Goal: Complete application form

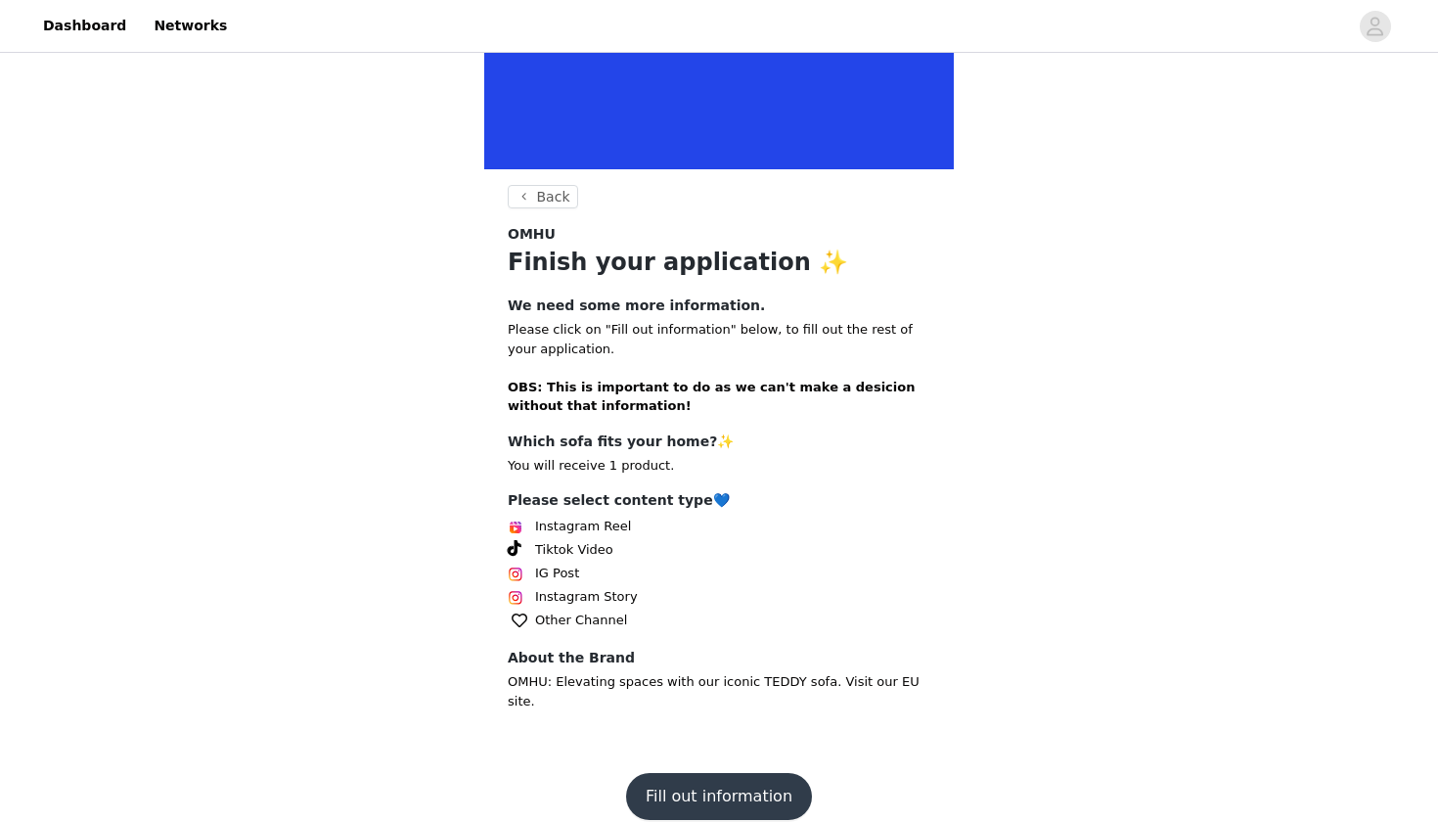
scroll to position [239, 0]
click at [548, 571] on span "IG Post" at bounding box center [557, 574] width 44 height 20
click at [519, 572] on img at bounding box center [516, 575] width 16 height 16
click at [546, 570] on span "IG Post" at bounding box center [557, 574] width 44 height 20
click at [576, 558] on div "Tiktok Video" at bounding box center [719, 550] width 423 height 23
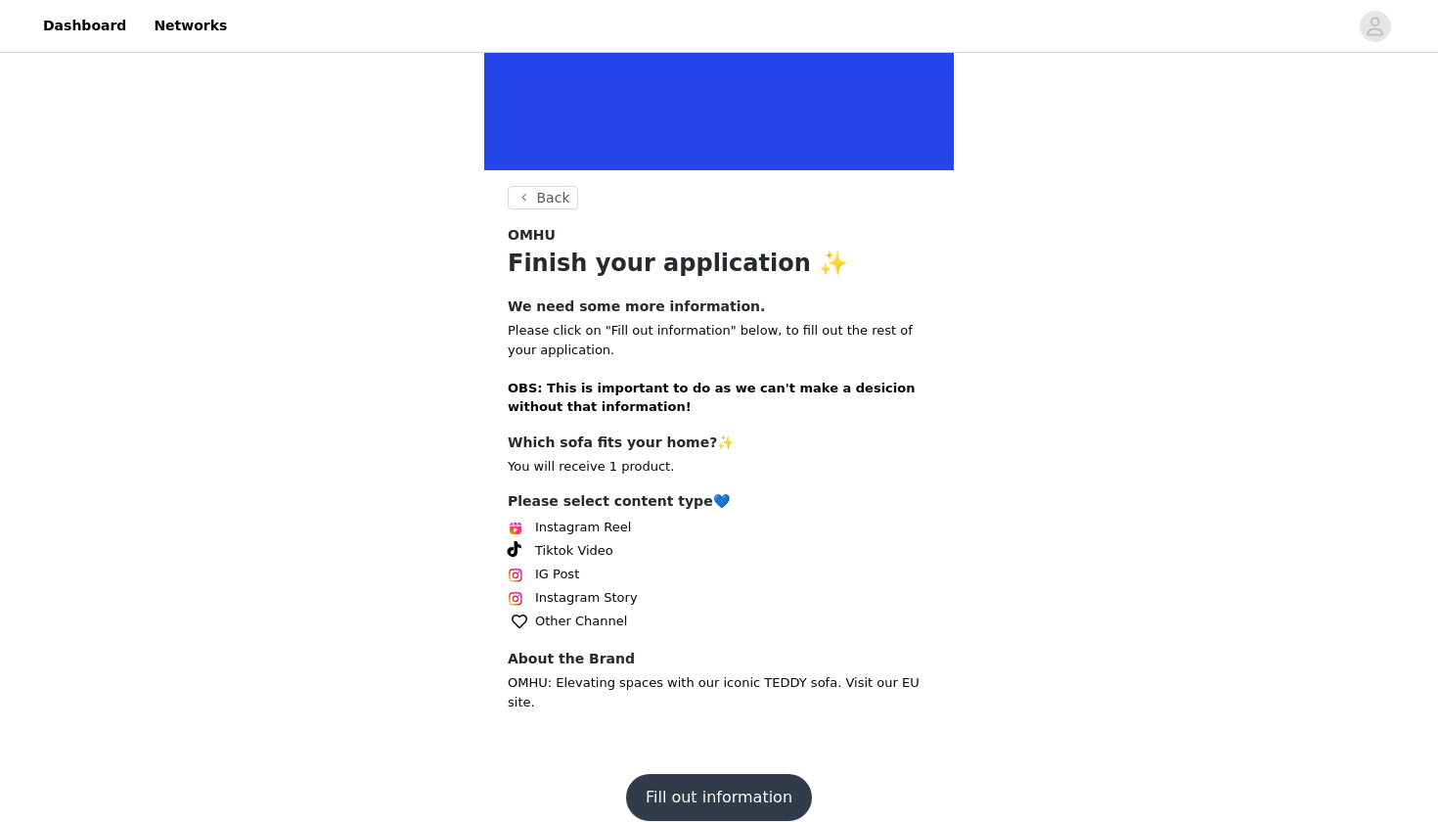
click at [513, 570] on img at bounding box center [516, 575] width 16 height 16
click at [553, 574] on span "IG Post" at bounding box center [557, 574] width 44 height 20
drag, startPoint x: 592, startPoint y: 568, endPoint x: 506, endPoint y: 566, distance: 86.1
click at [506, 566] on section "Back OMHU Finish your application ✨ We need some more information. Please click…" at bounding box center [718, 468] width 469 height 564
click at [754, 559] on div "Please select content type💙 Instagram Reel Tiktok Video IG Post Instagram Story…" at bounding box center [719, 562] width 423 height 142
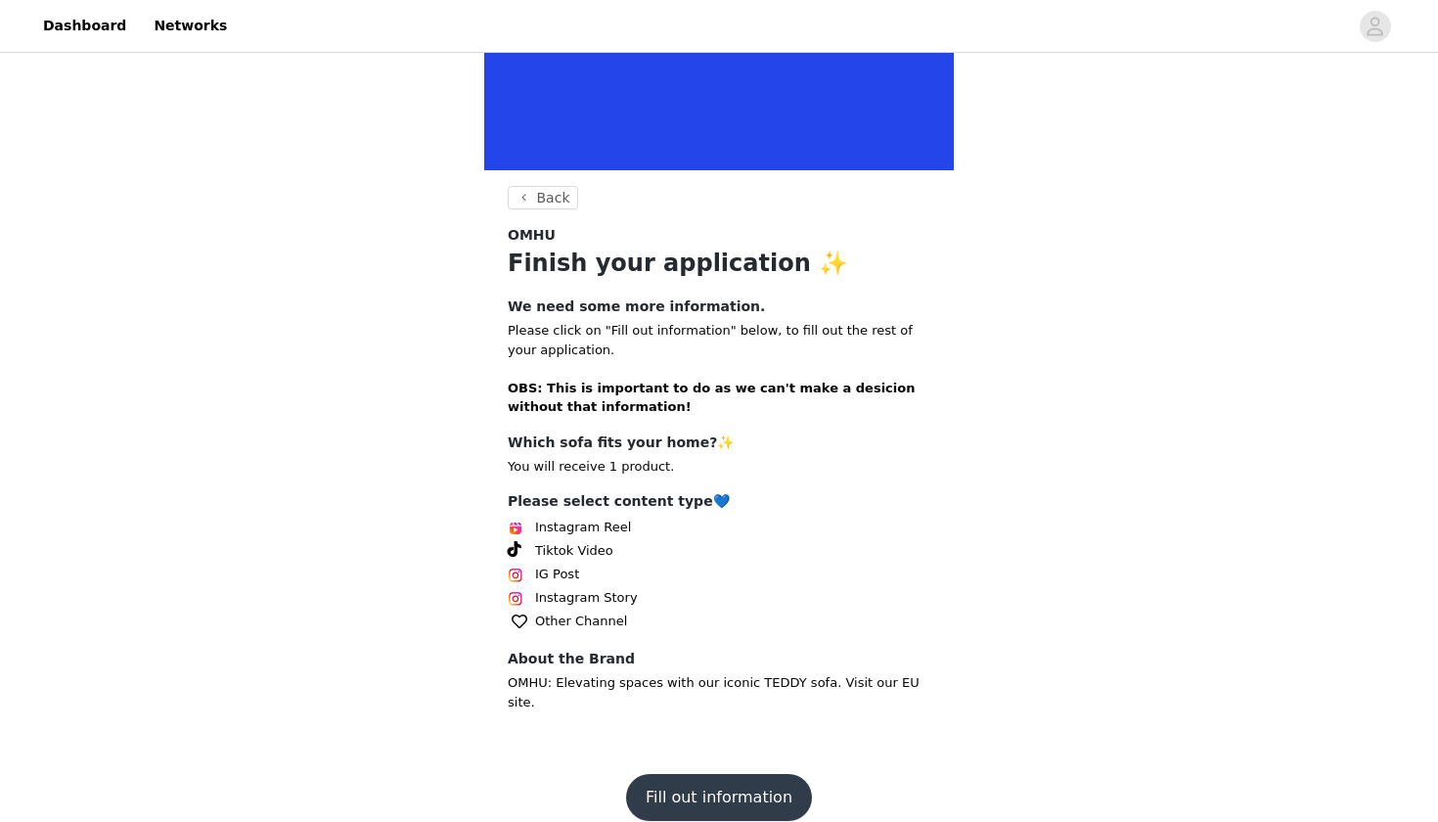
click at [585, 468] on p "You will receive 1 product." at bounding box center [719, 467] width 423 height 20
click at [615, 457] on p "You will receive 1 product." at bounding box center [719, 467] width 423 height 20
click at [626, 468] on p "You will receive 1 product." at bounding box center [719, 467] width 423 height 20
click at [697, 778] on button "Fill out information" at bounding box center [719, 797] width 186 height 47
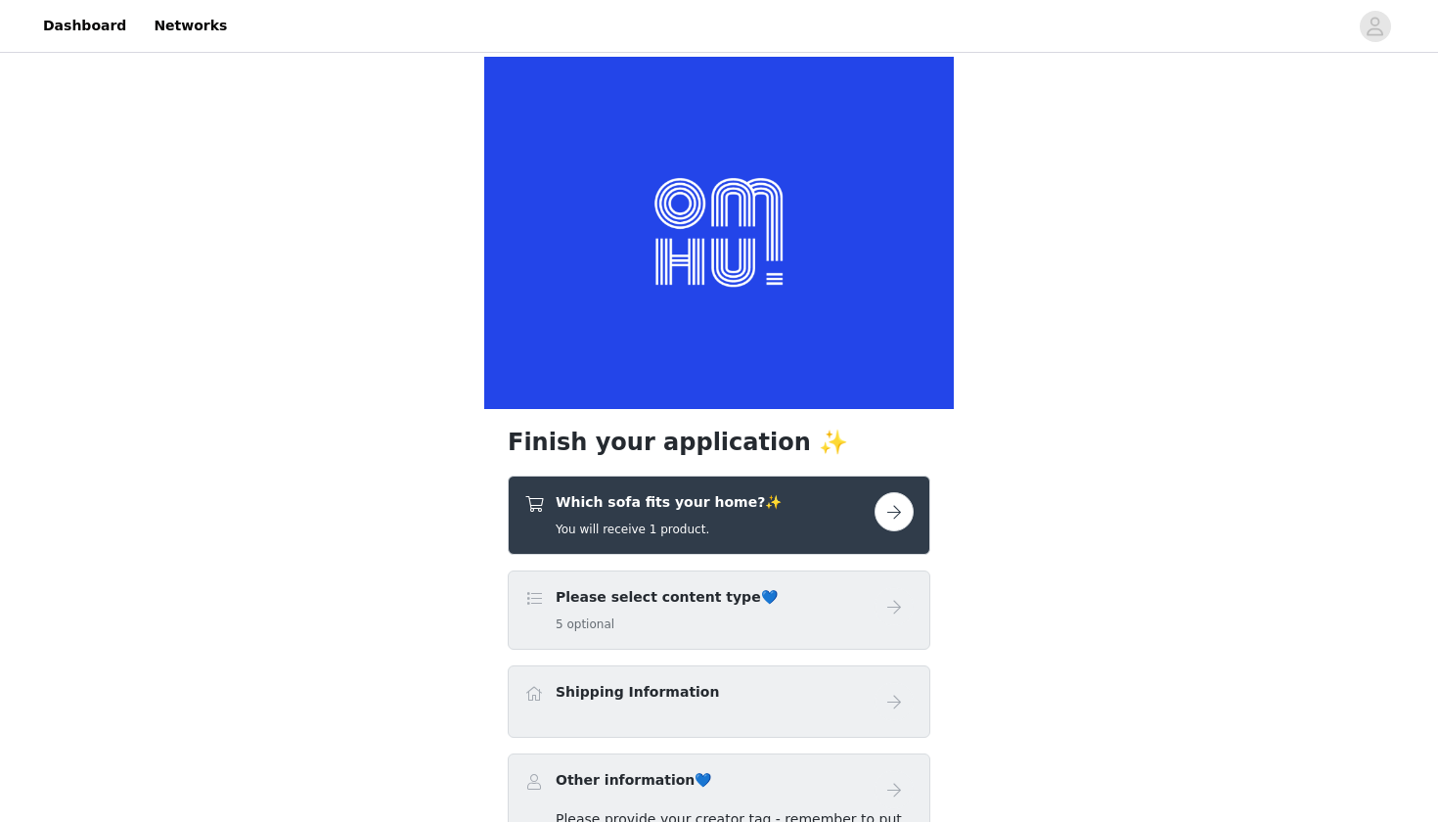
click at [529, 595] on span at bounding box center [534, 598] width 20 height 23
click at [643, 630] on h5 "5 optional" at bounding box center [667, 624] width 222 height 18
click at [653, 594] on h4 "Please select content type💙" at bounding box center [667, 597] width 222 height 21
click at [882, 515] on button "button" at bounding box center [893, 511] width 39 height 39
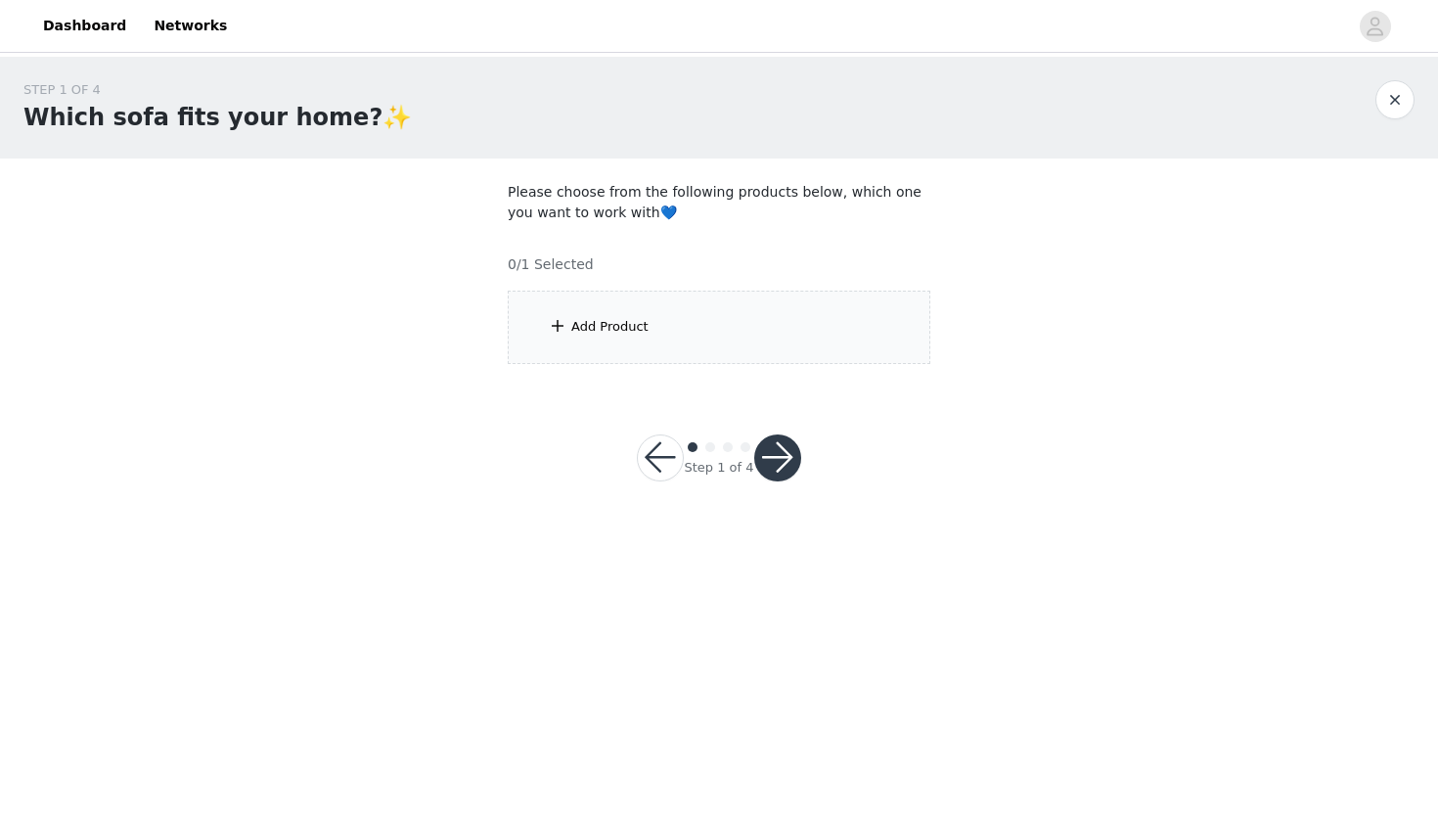
click at [653, 327] on div "Add Product" at bounding box center [719, 326] width 423 height 73
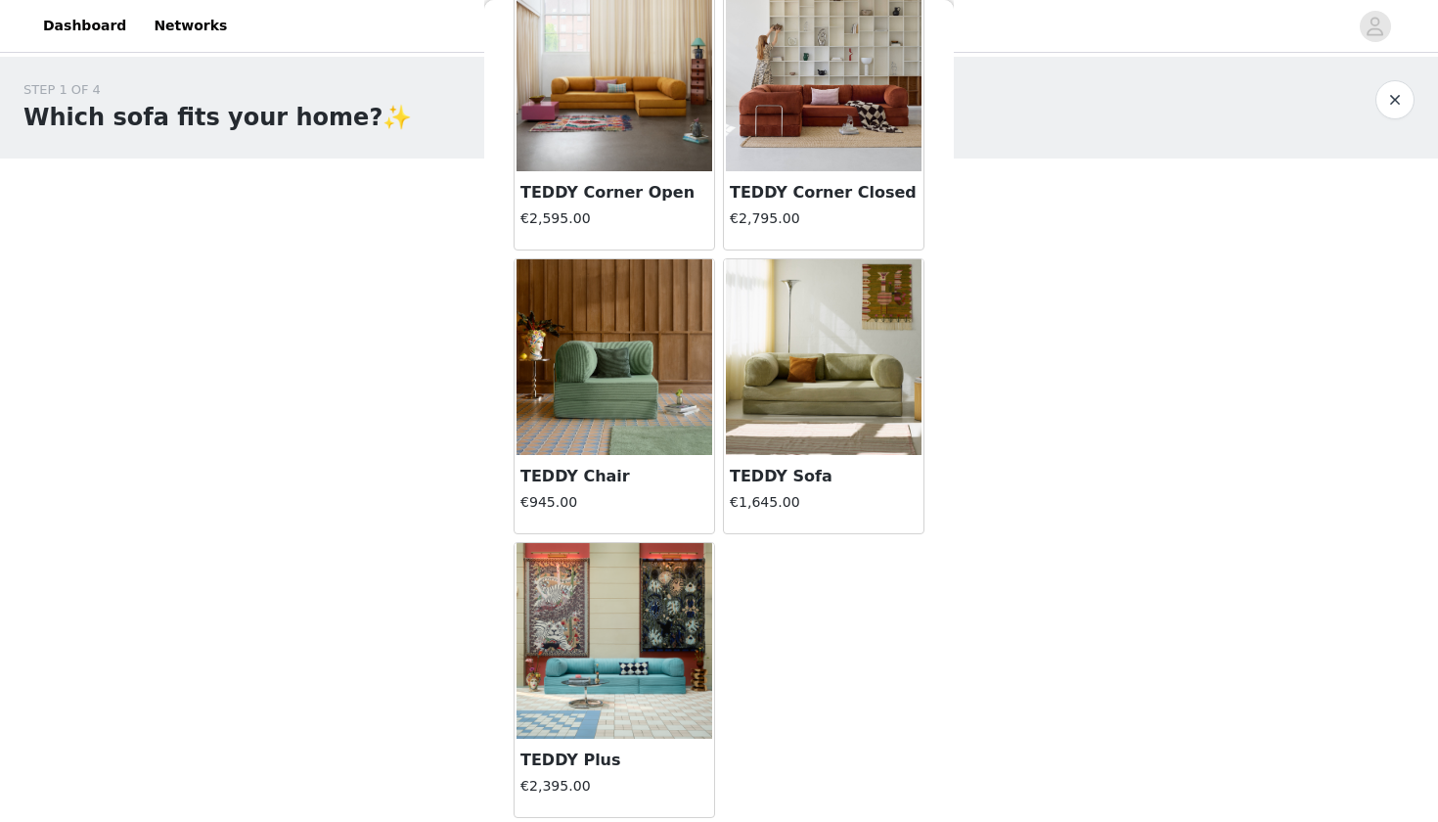
click at [612, 667] on img at bounding box center [614, 641] width 196 height 196
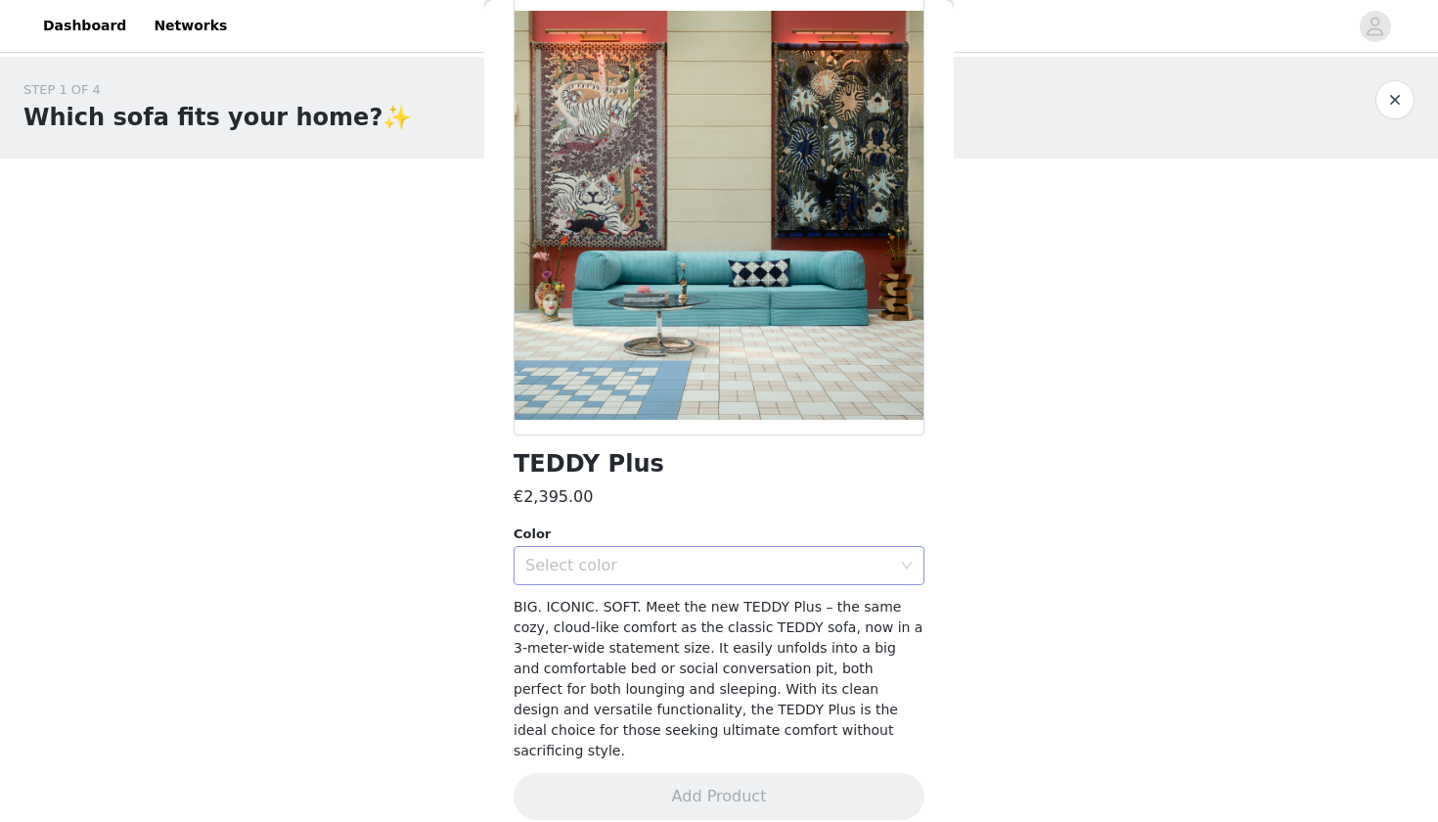
click at [679, 557] on div "Select color" at bounding box center [708, 566] width 366 height 20
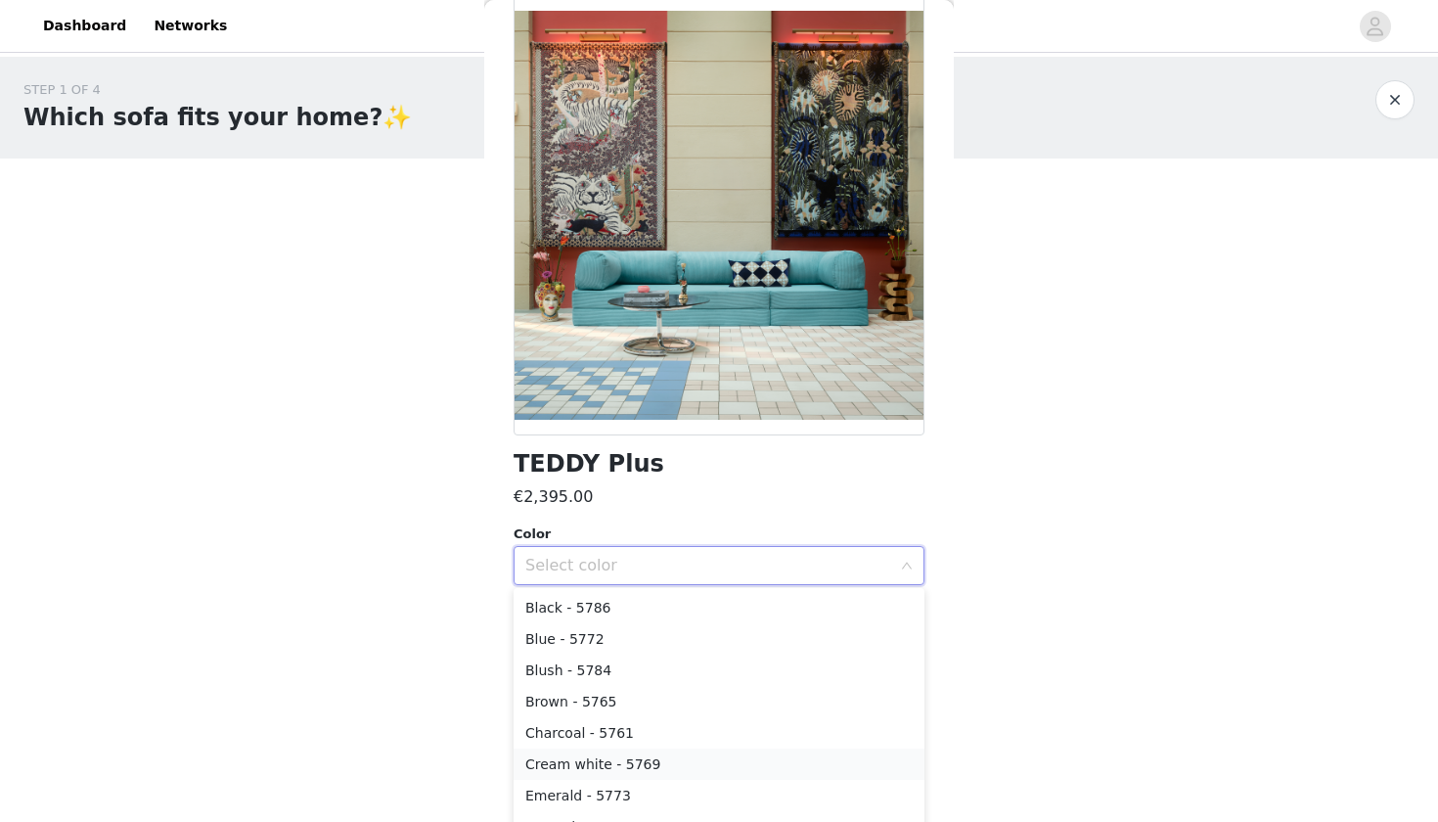
click at [583, 760] on li "Cream white - 5769" at bounding box center [718, 763] width 411 height 31
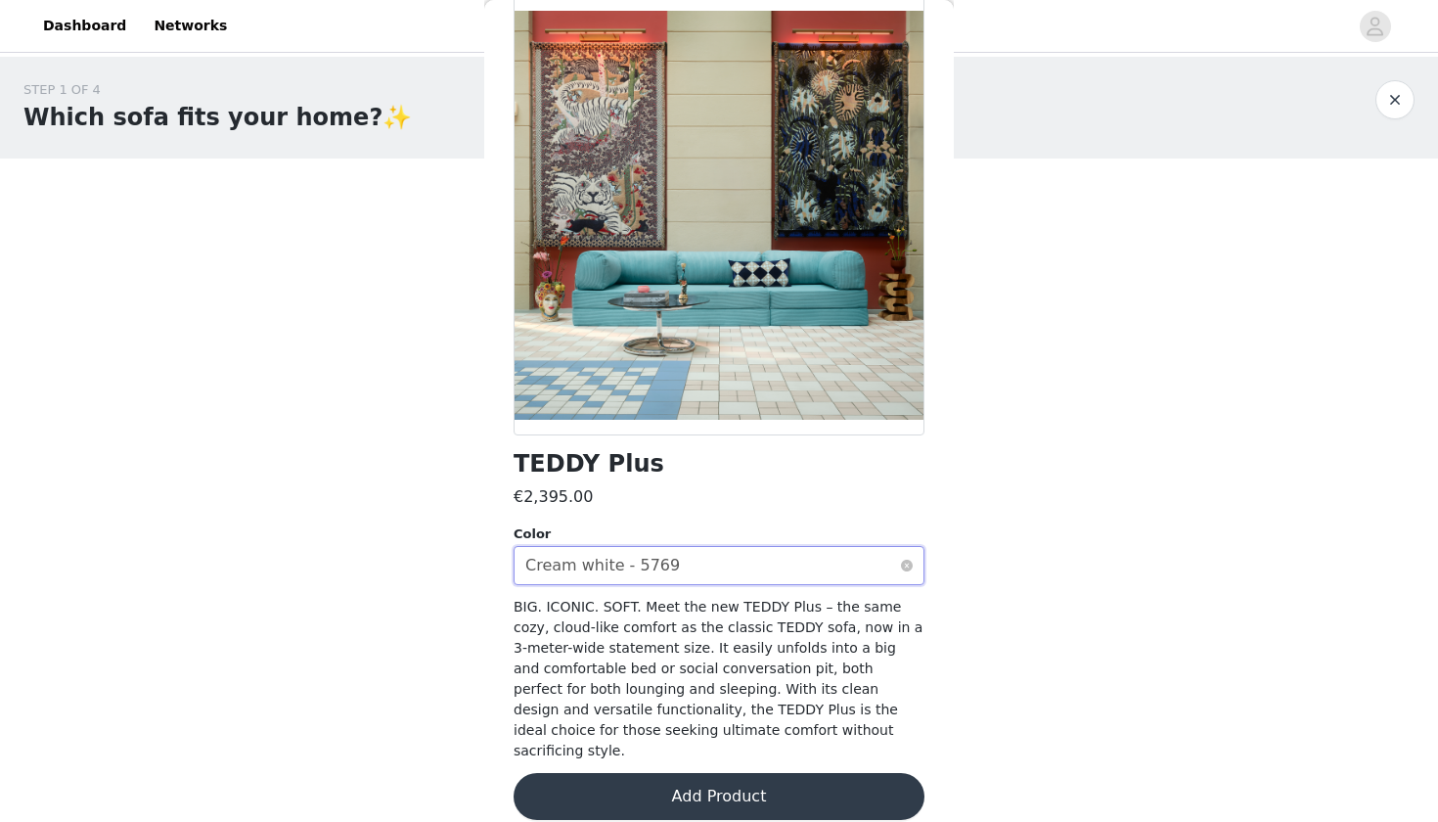
click at [780, 565] on div "Select color Cream white - 5769" at bounding box center [712, 565] width 375 height 37
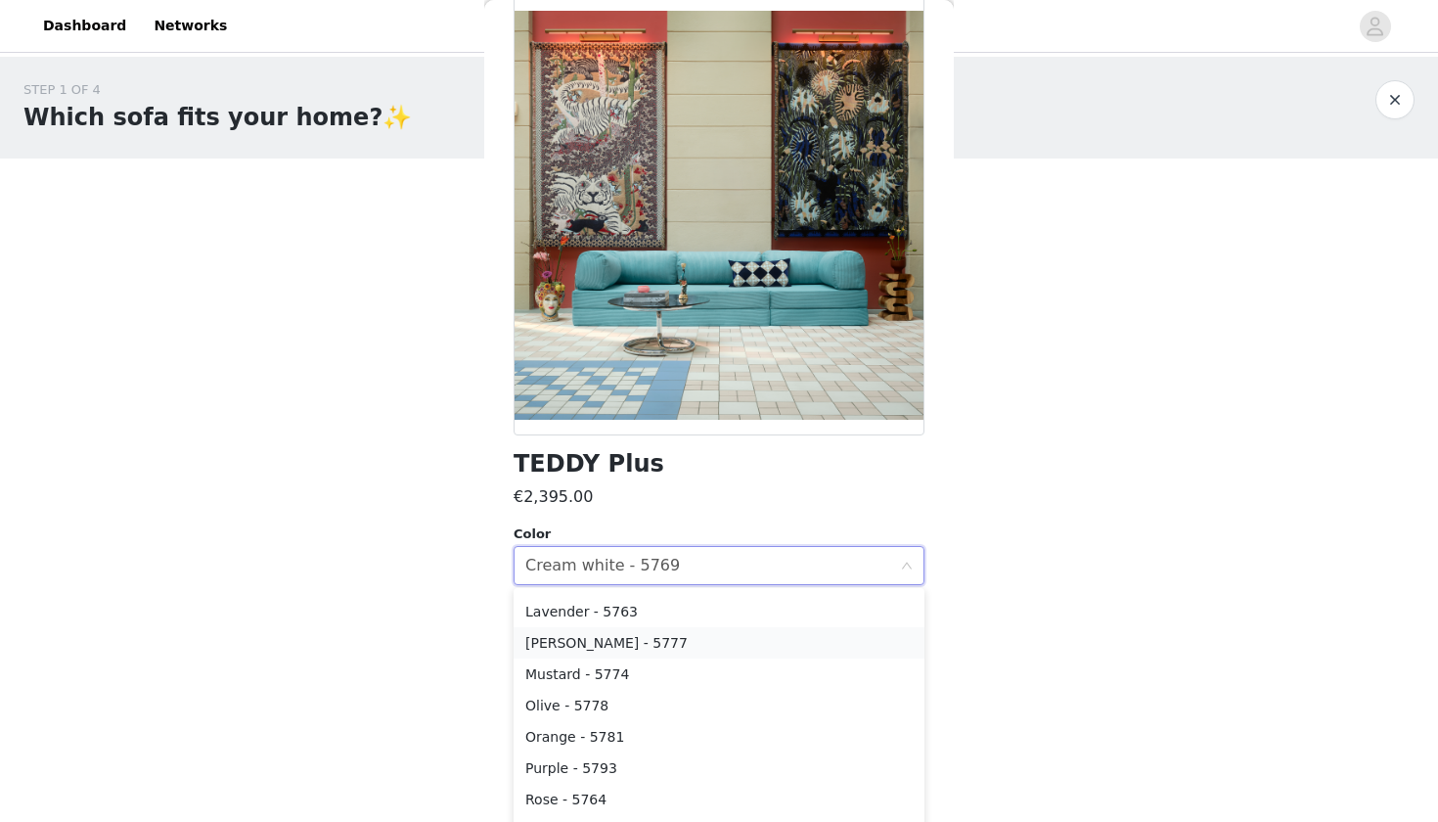
scroll to position [222, 0]
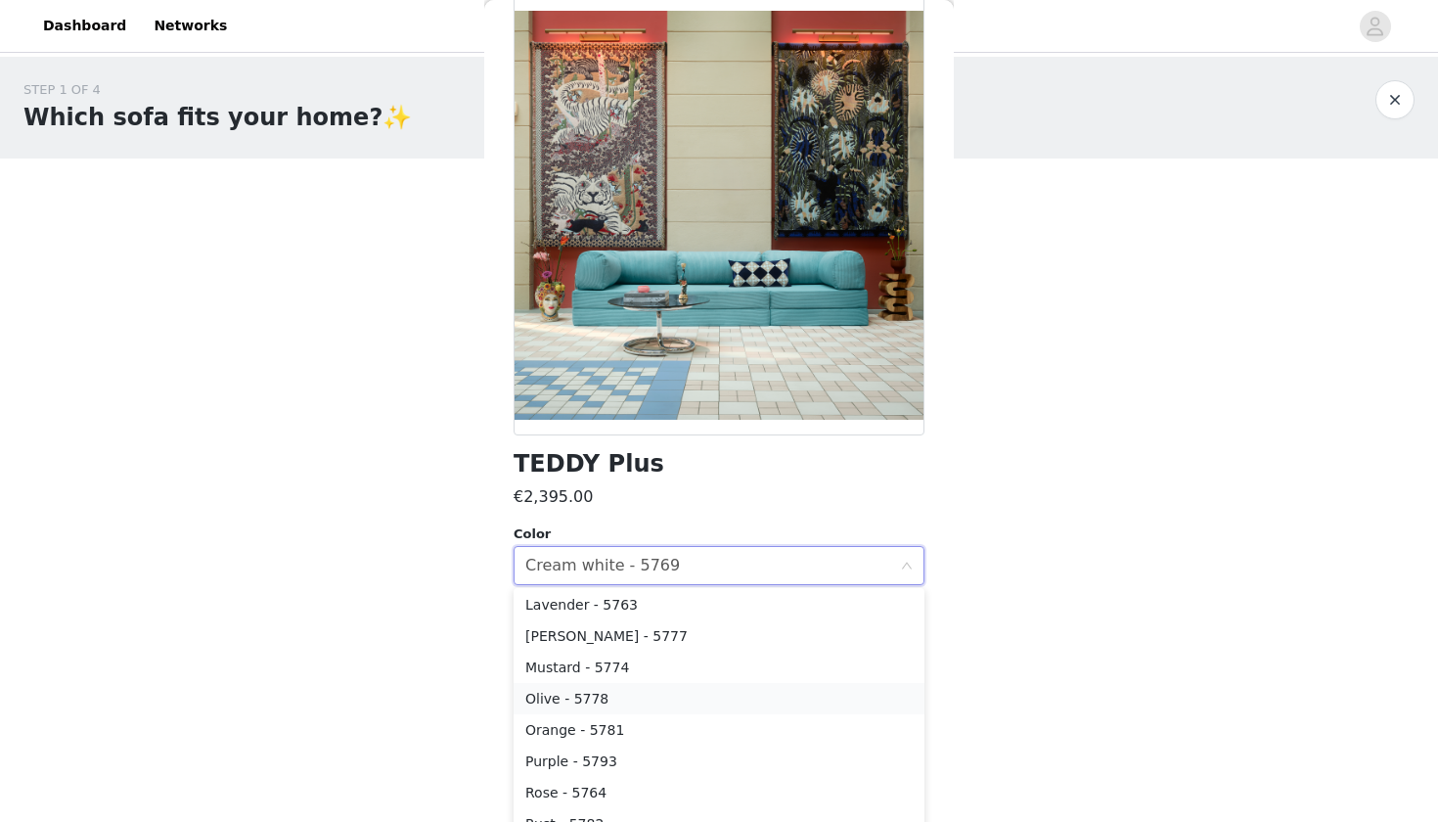
click at [582, 693] on li "Olive - 5778" at bounding box center [718, 698] width 411 height 31
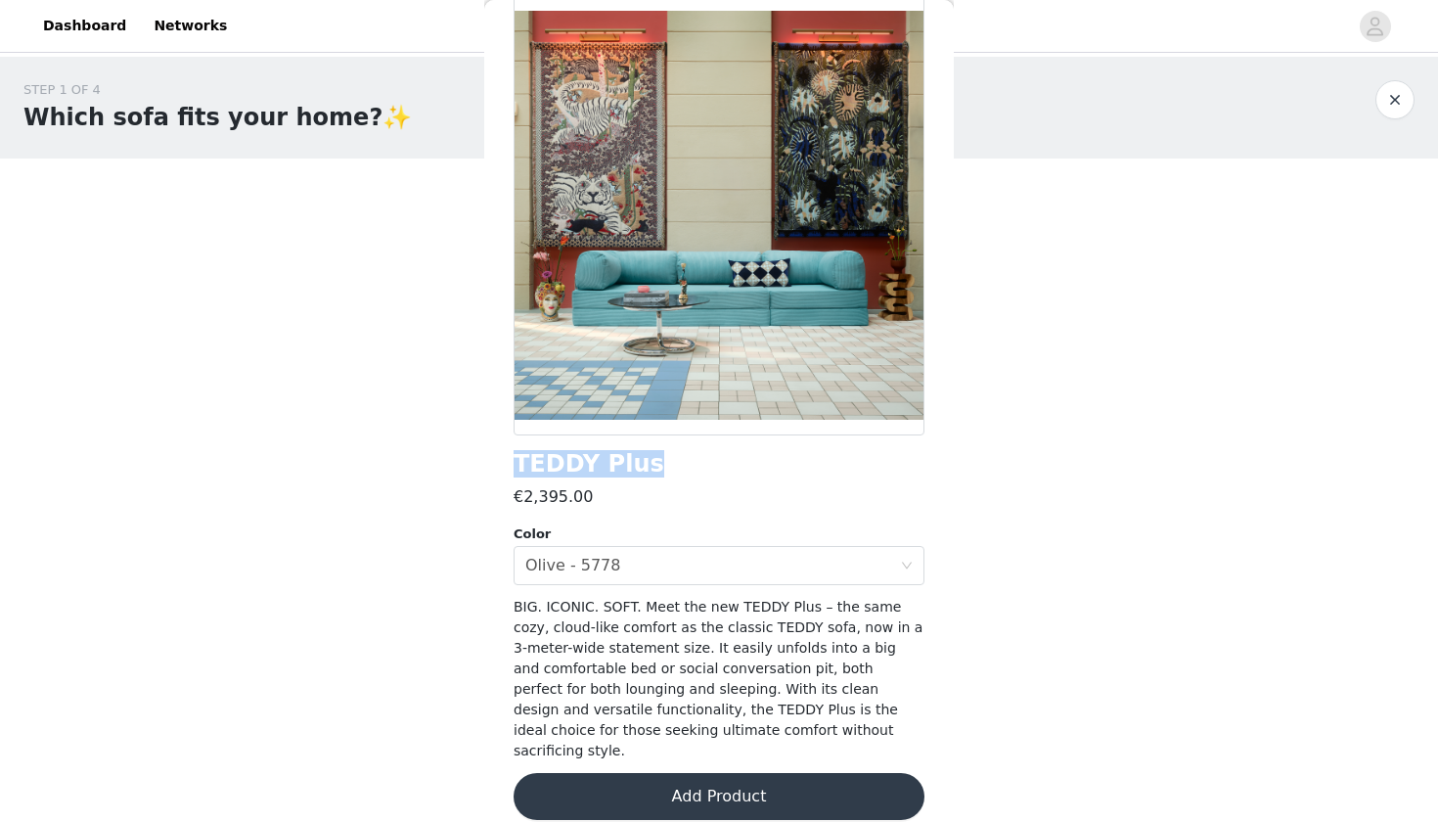
drag, startPoint x: 513, startPoint y: 463, endPoint x: 732, endPoint y: 472, distance: 218.3
click at [732, 472] on div "TEDDY Plus" at bounding box center [718, 464] width 411 height 26
copy h1 "TEDDY Plus"
click at [1394, 102] on button "button" at bounding box center [1394, 99] width 39 height 39
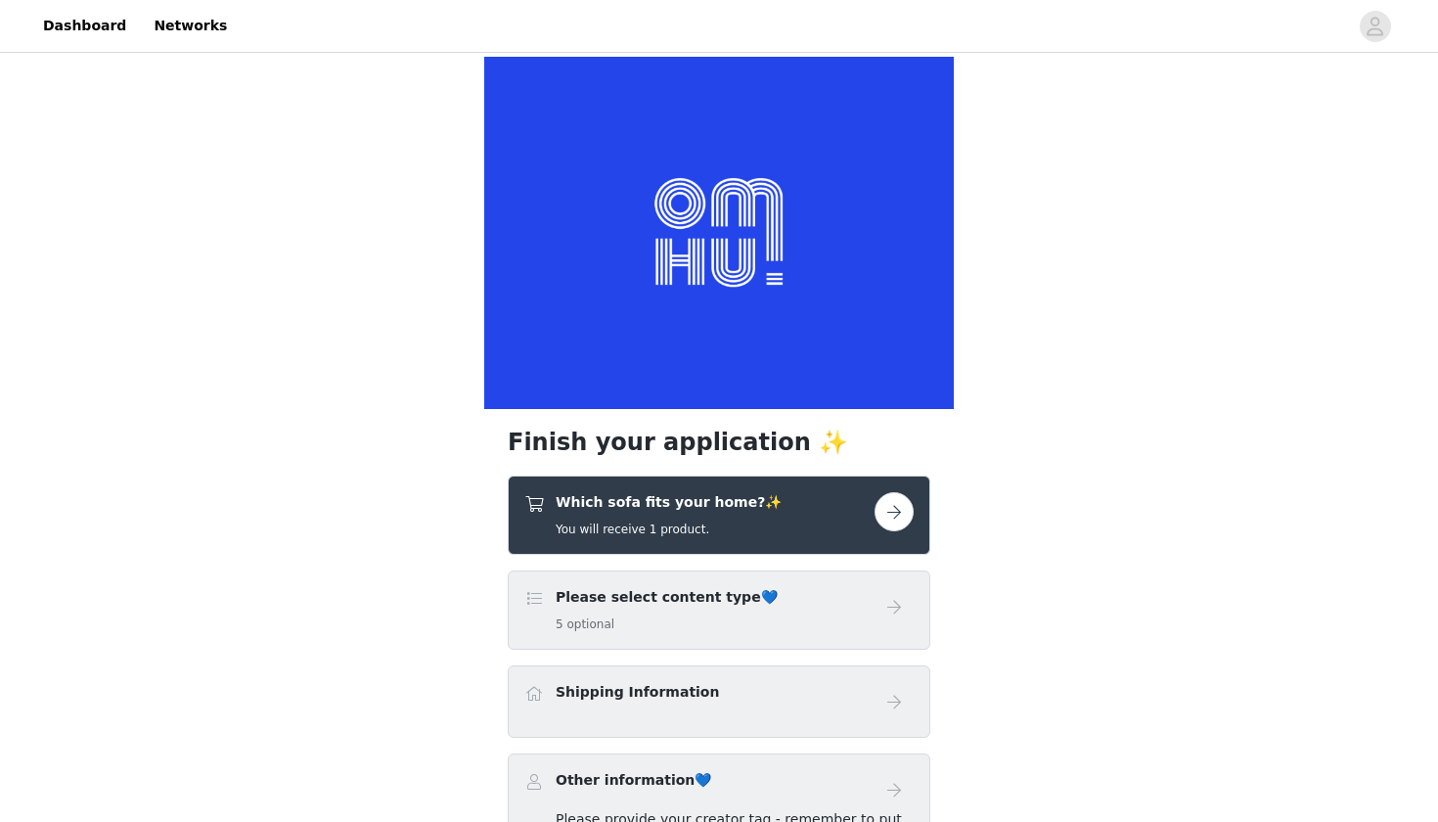
click at [901, 522] on button "button" at bounding box center [893, 511] width 39 height 39
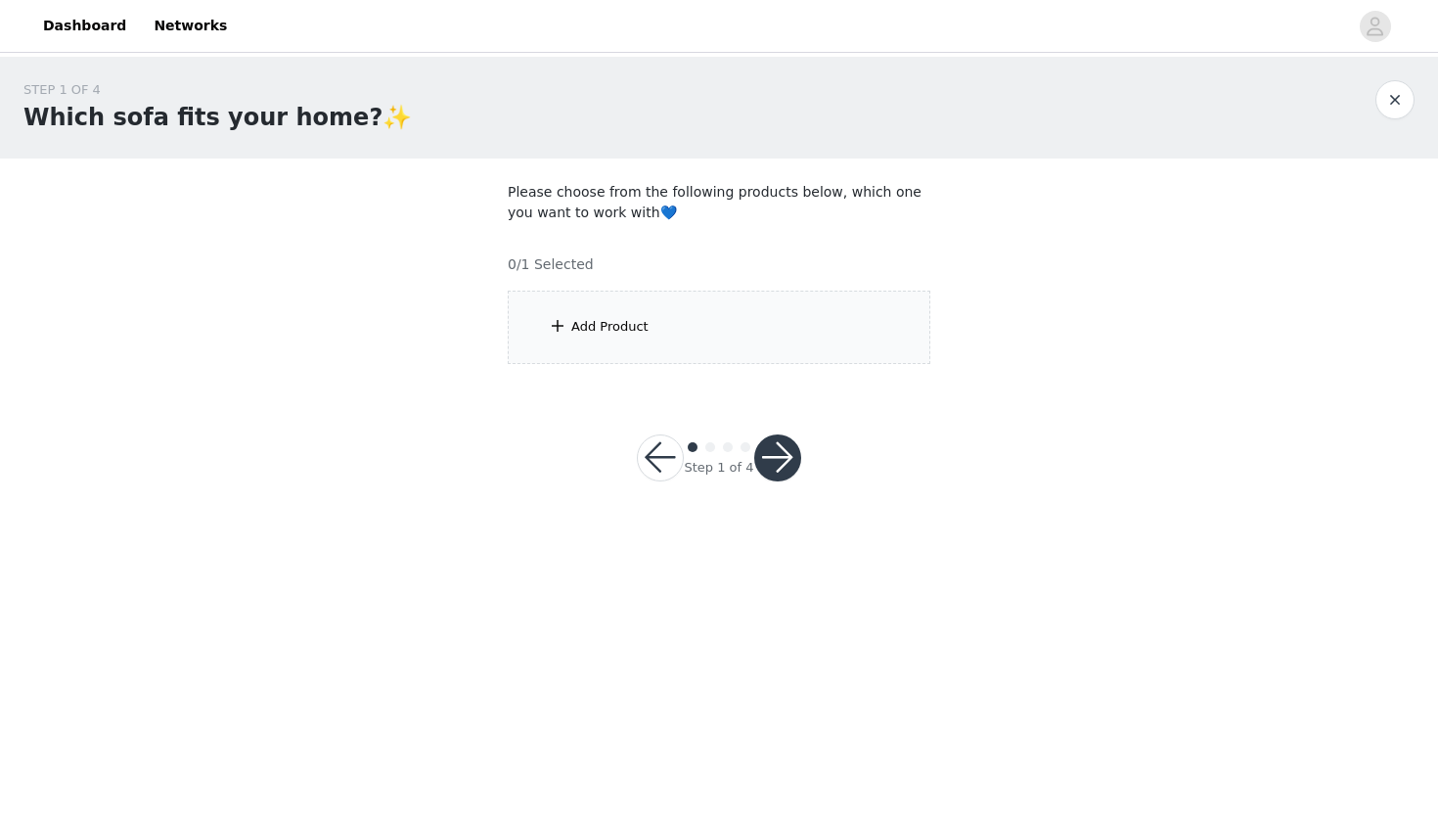
click at [677, 333] on div "Add Product" at bounding box center [719, 326] width 423 height 73
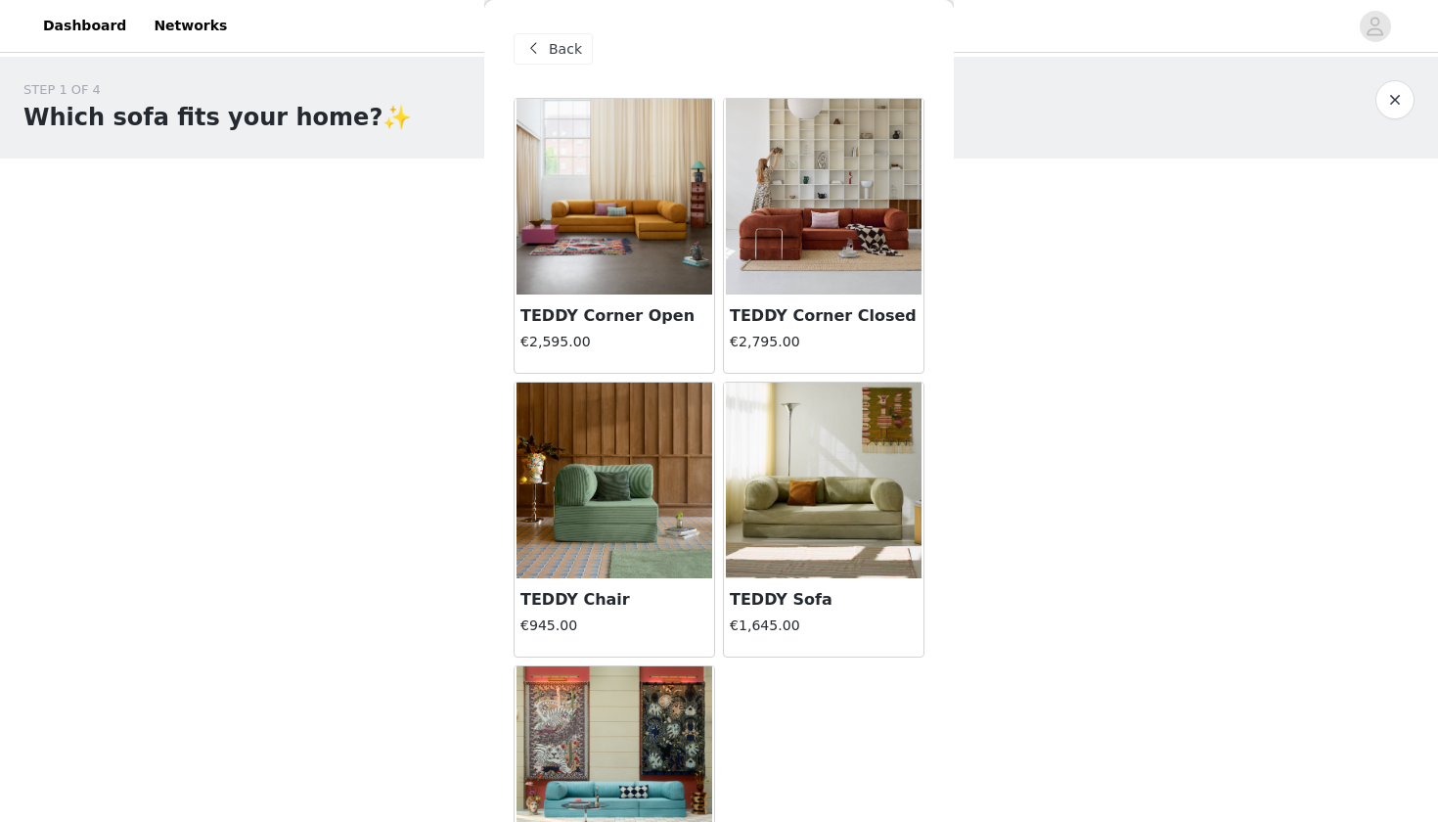
click at [632, 236] on img at bounding box center [614, 197] width 196 height 196
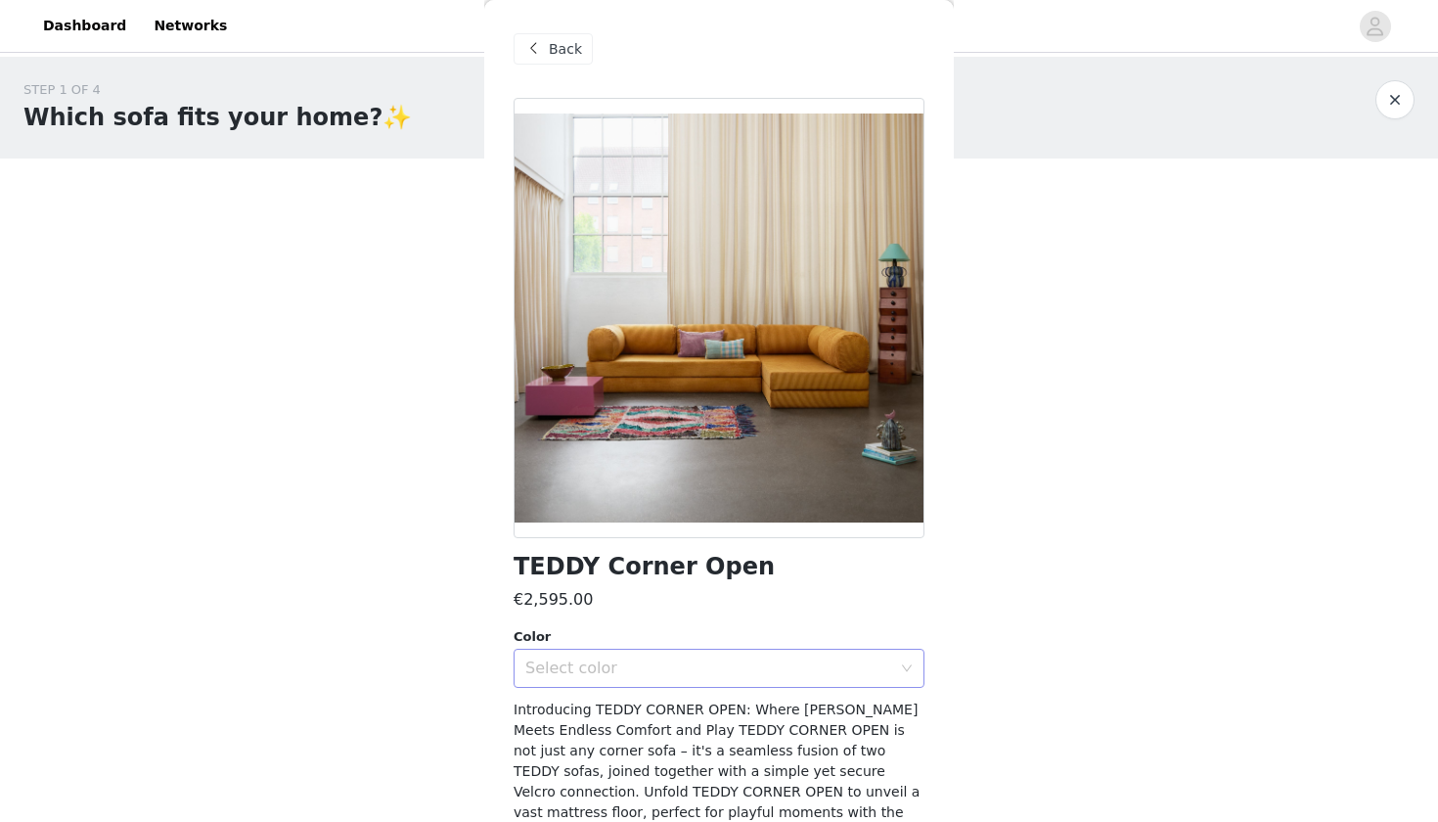
click at [670, 667] on div "Select color" at bounding box center [708, 668] width 366 height 20
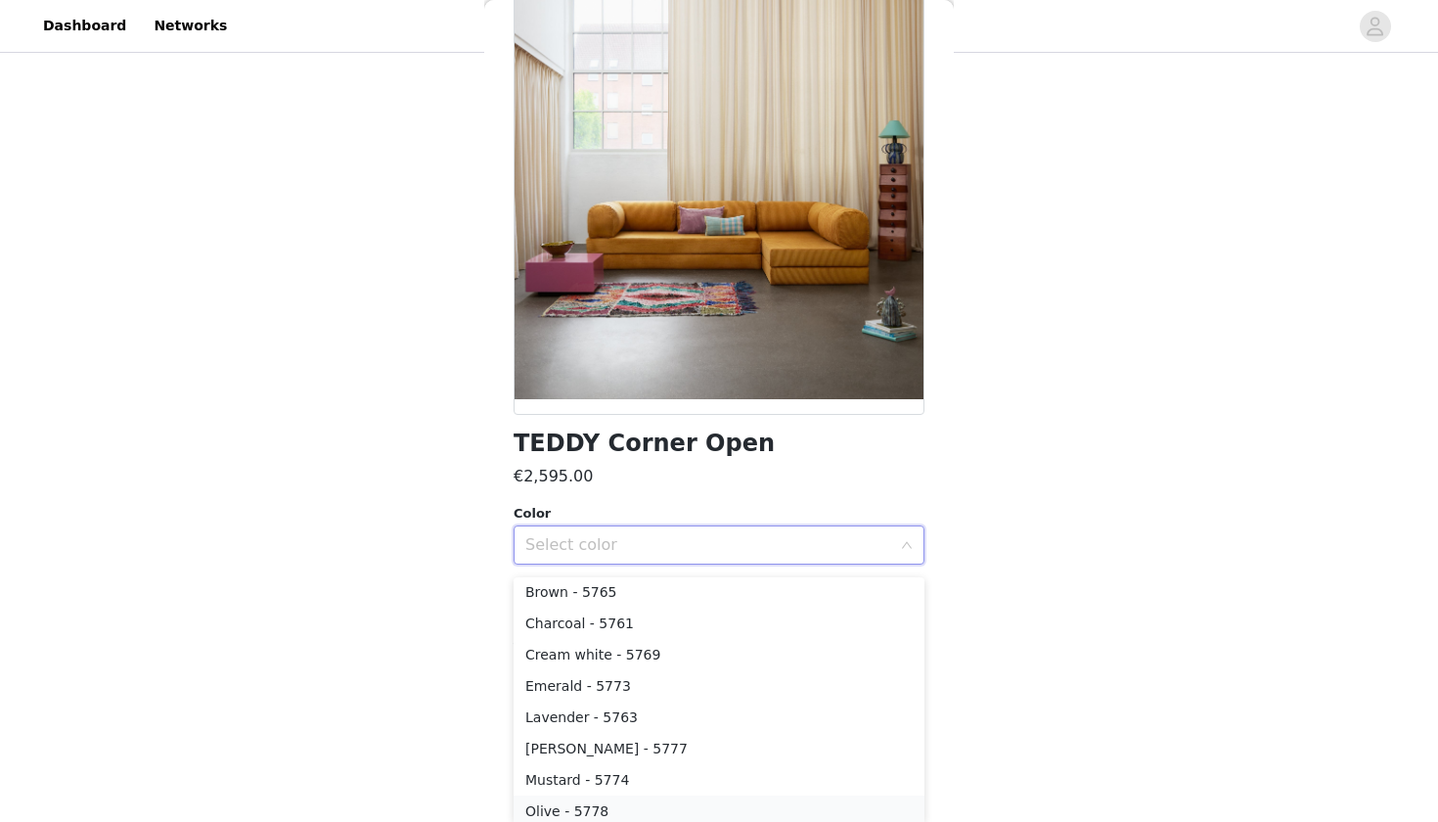
scroll to position [91, 0]
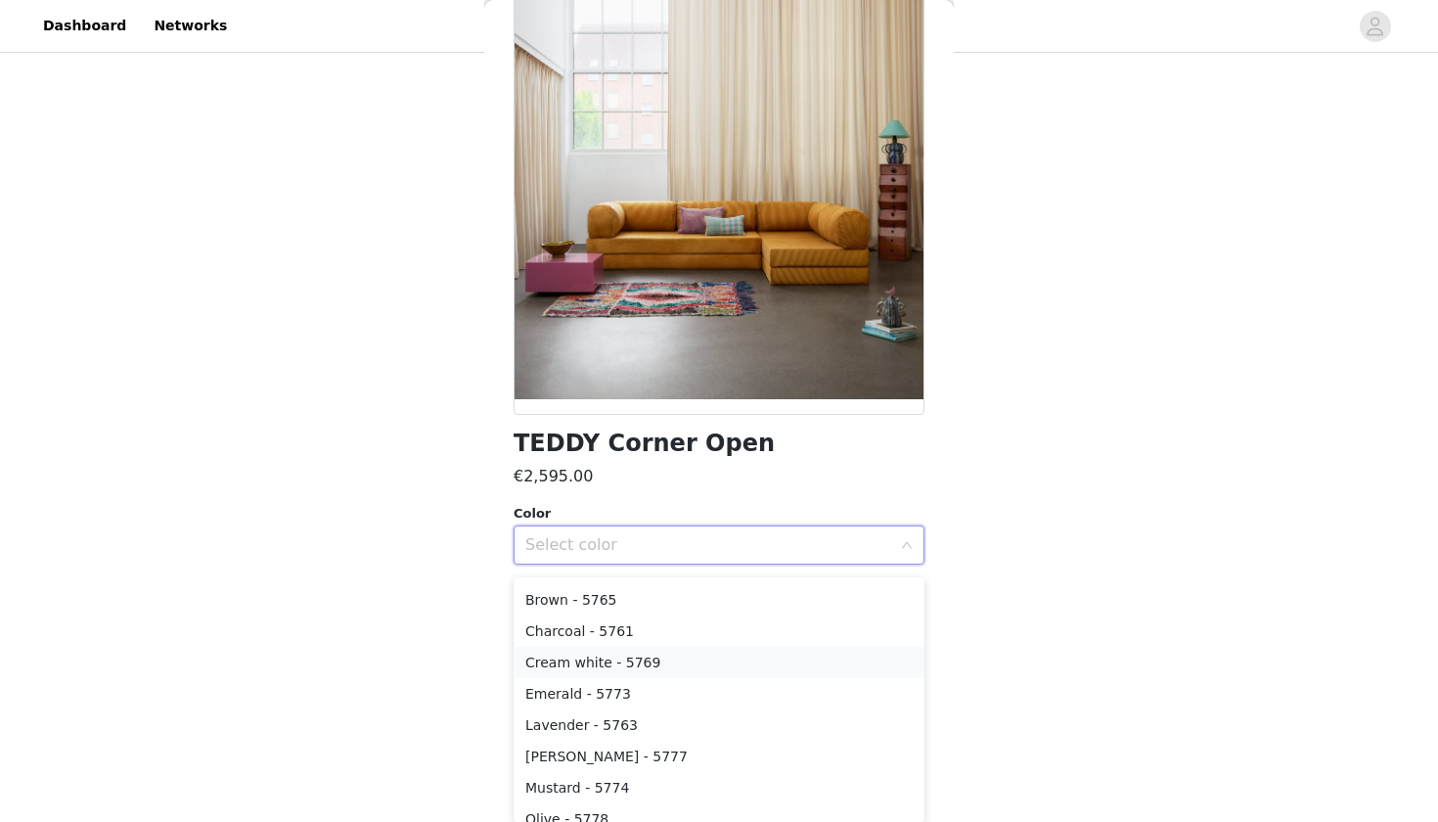
click at [590, 657] on li "Cream white - 5769" at bounding box center [718, 662] width 411 height 31
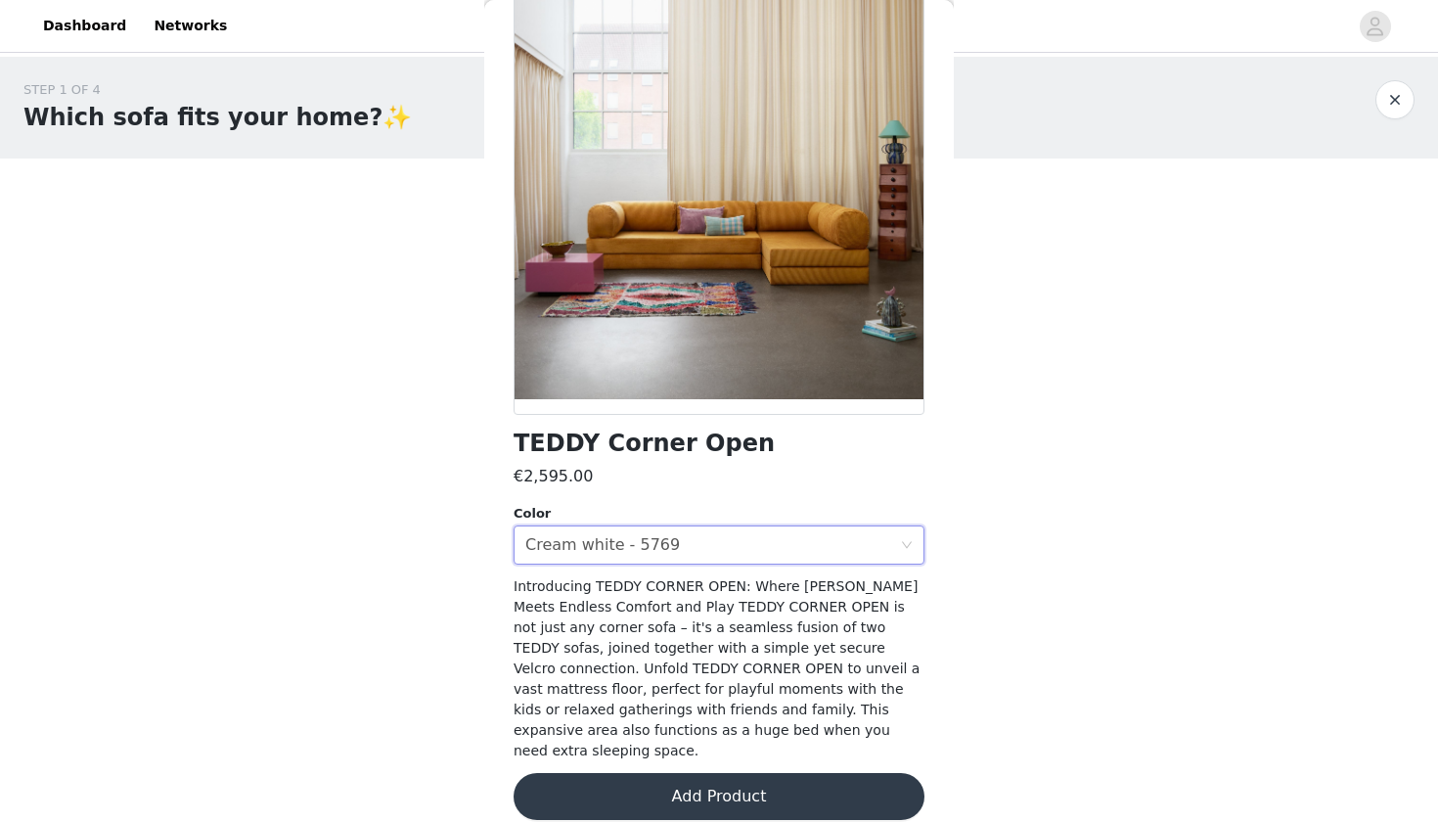
scroll to position [0, 0]
click at [712, 774] on button "Add Product" at bounding box center [718, 796] width 411 height 47
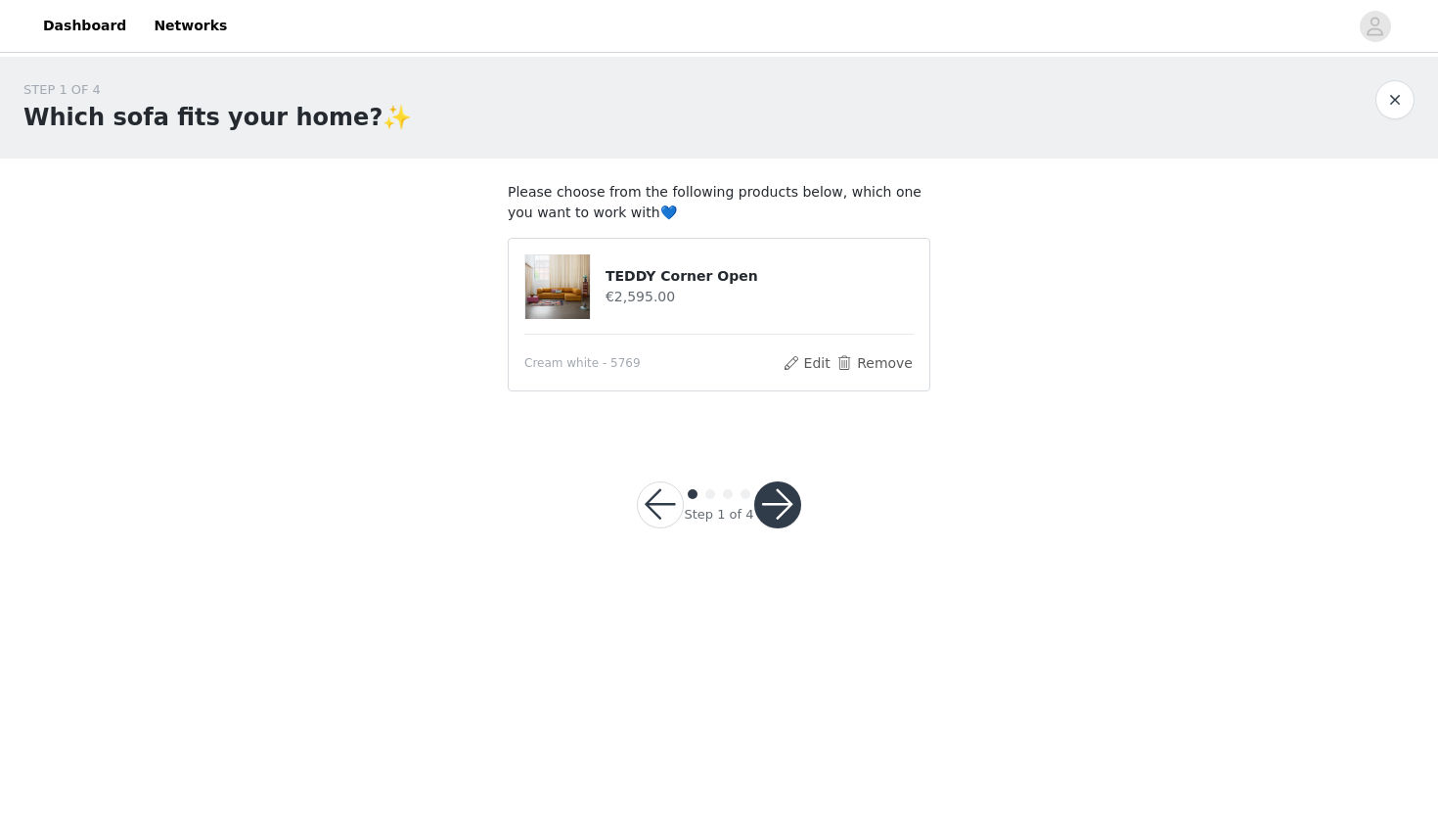
click at [776, 508] on button "button" at bounding box center [777, 504] width 47 height 47
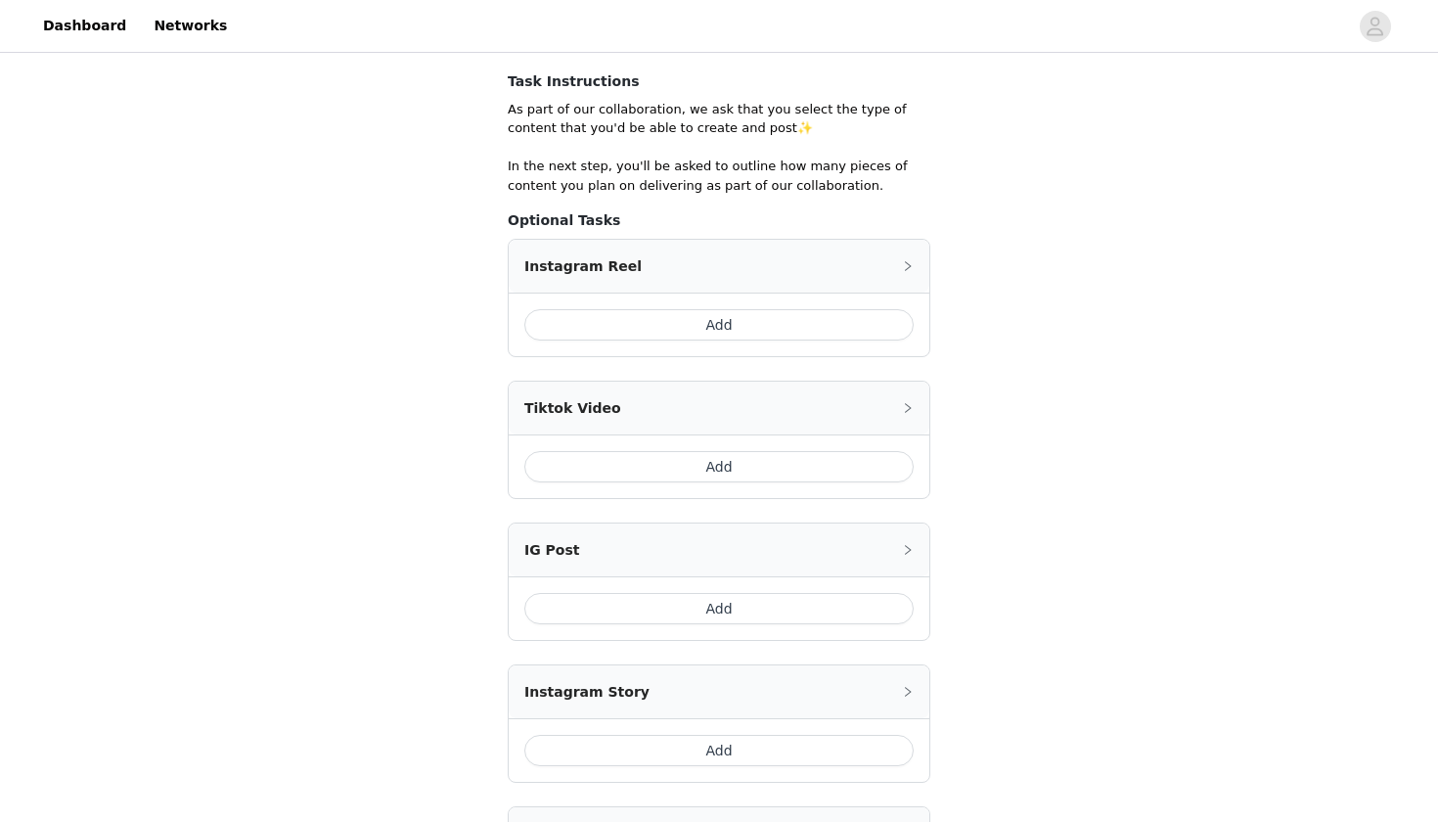
scroll to position [337, 0]
click at [732, 599] on button "Add" at bounding box center [718, 605] width 389 height 31
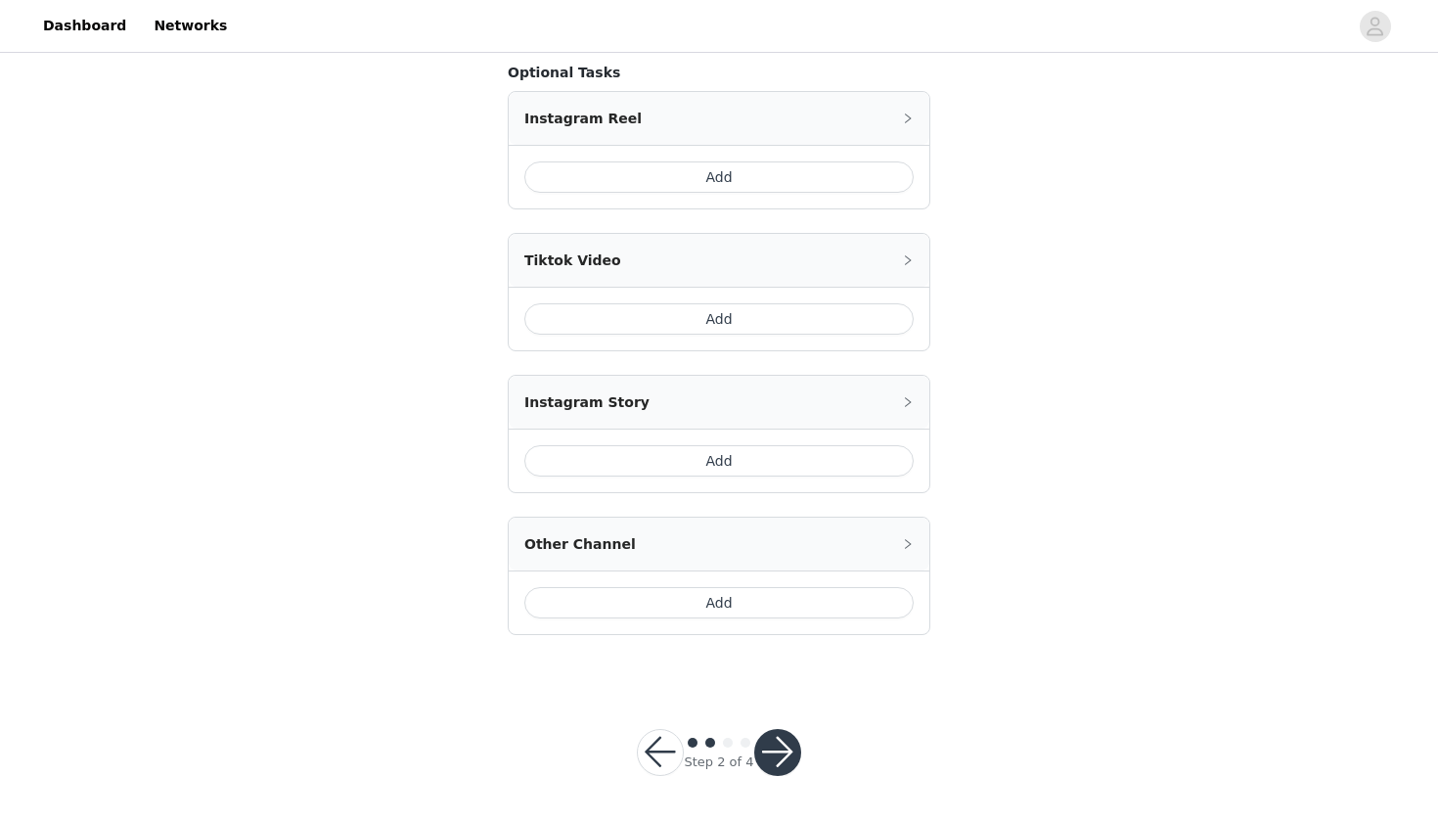
scroll to position [708, 0]
click at [611, 456] on button "Add" at bounding box center [718, 462] width 389 height 31
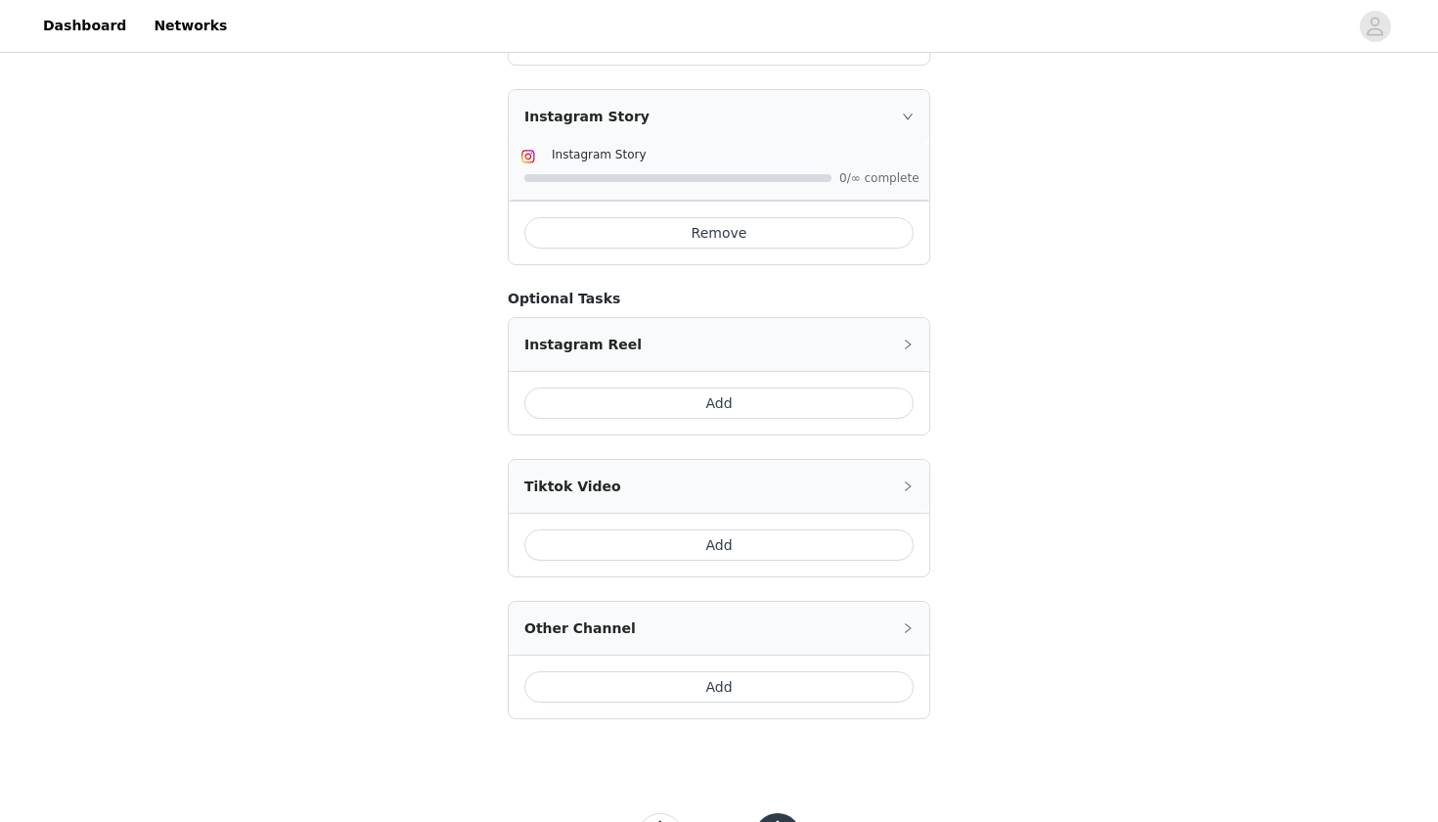
scroll to position [688, 0]
click at [689, 532] on button "Add" at bounding box center [718, 540] width 389 height 31
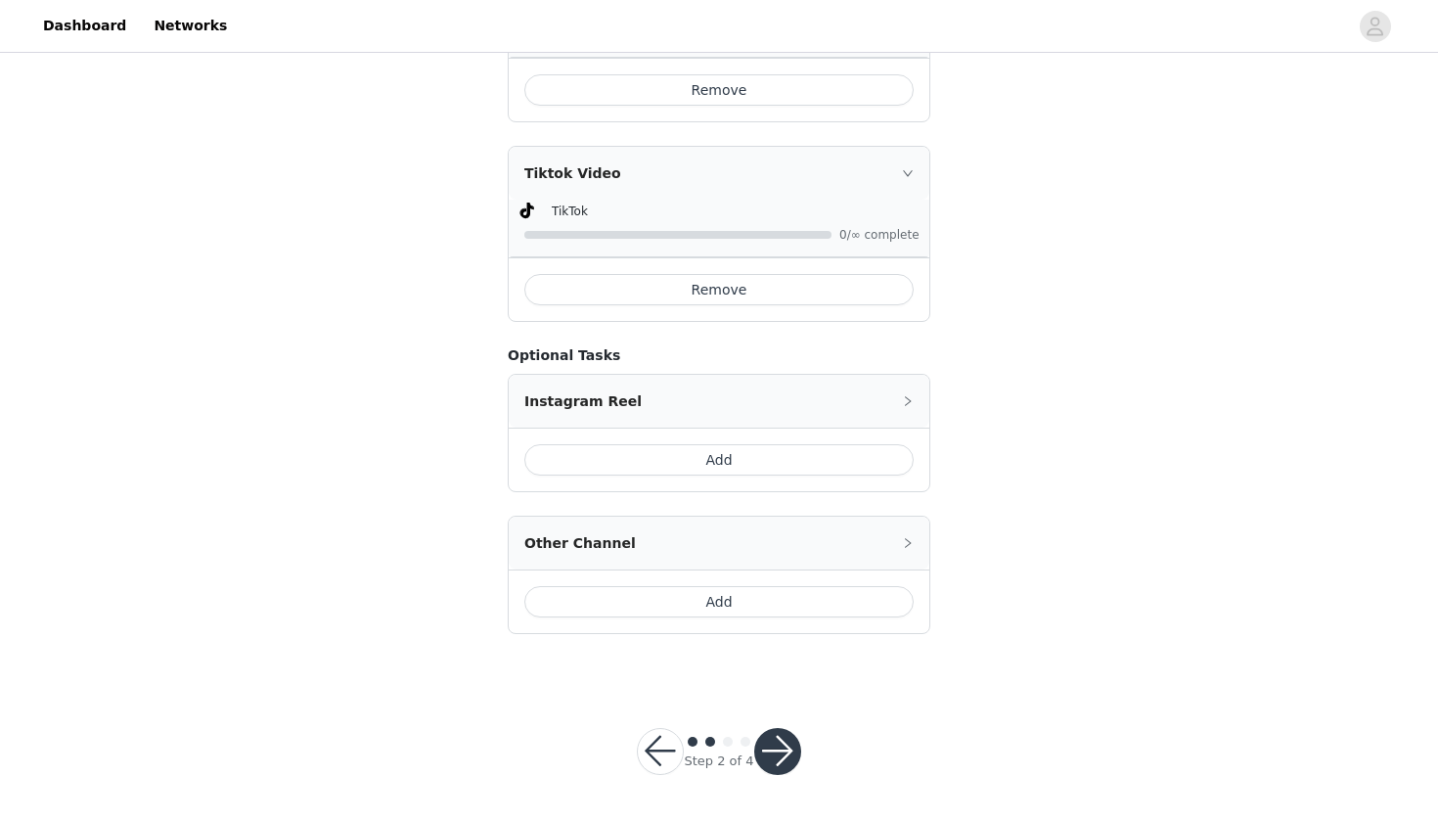
scroll to position [824, 0]
click at [771, 745] on button "button" at bounding box center [777, 754] width 47 height 47
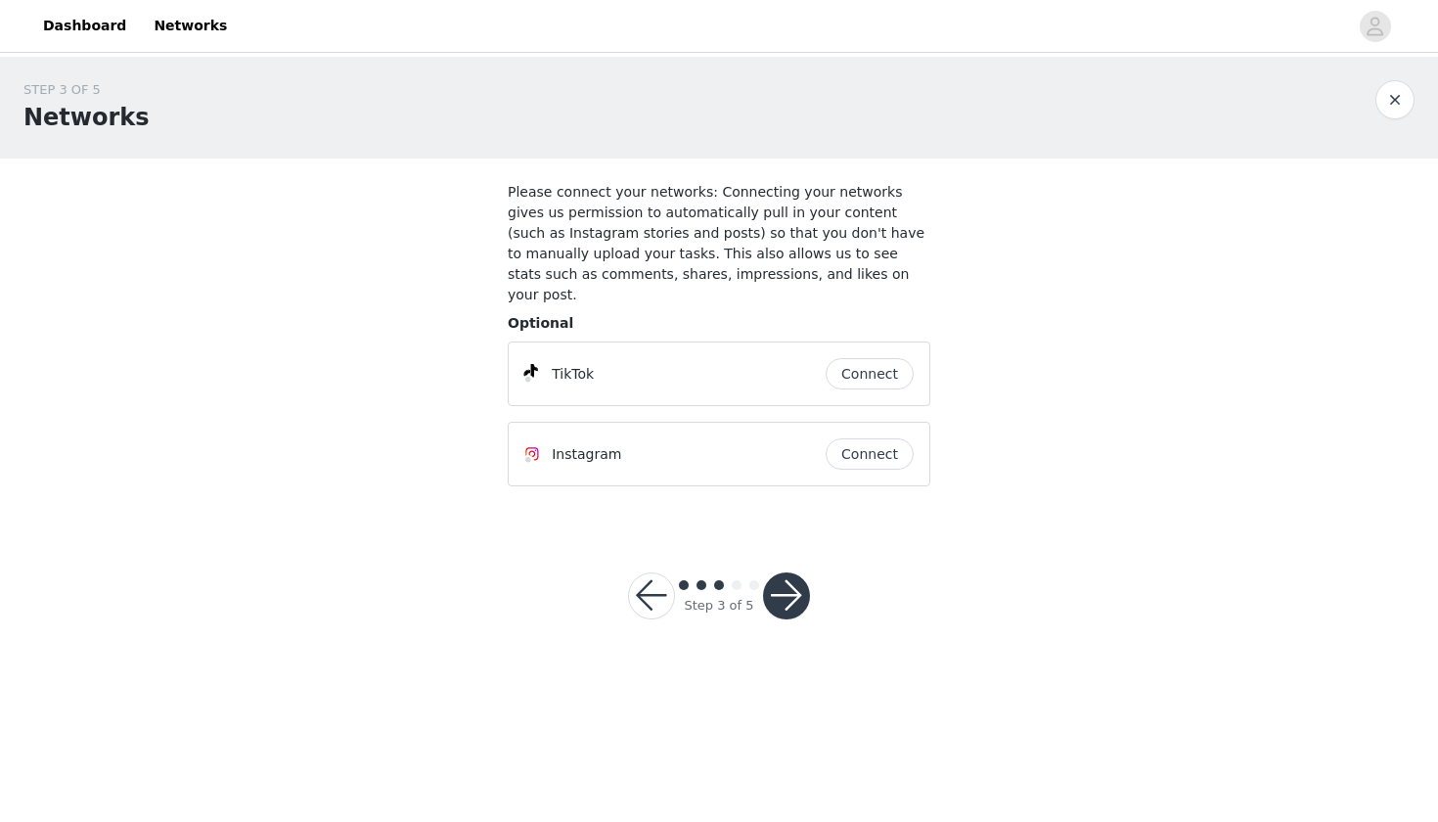
click at [880, 438] on button "Connect" at bounding box center [869, 453] width 88 height 31
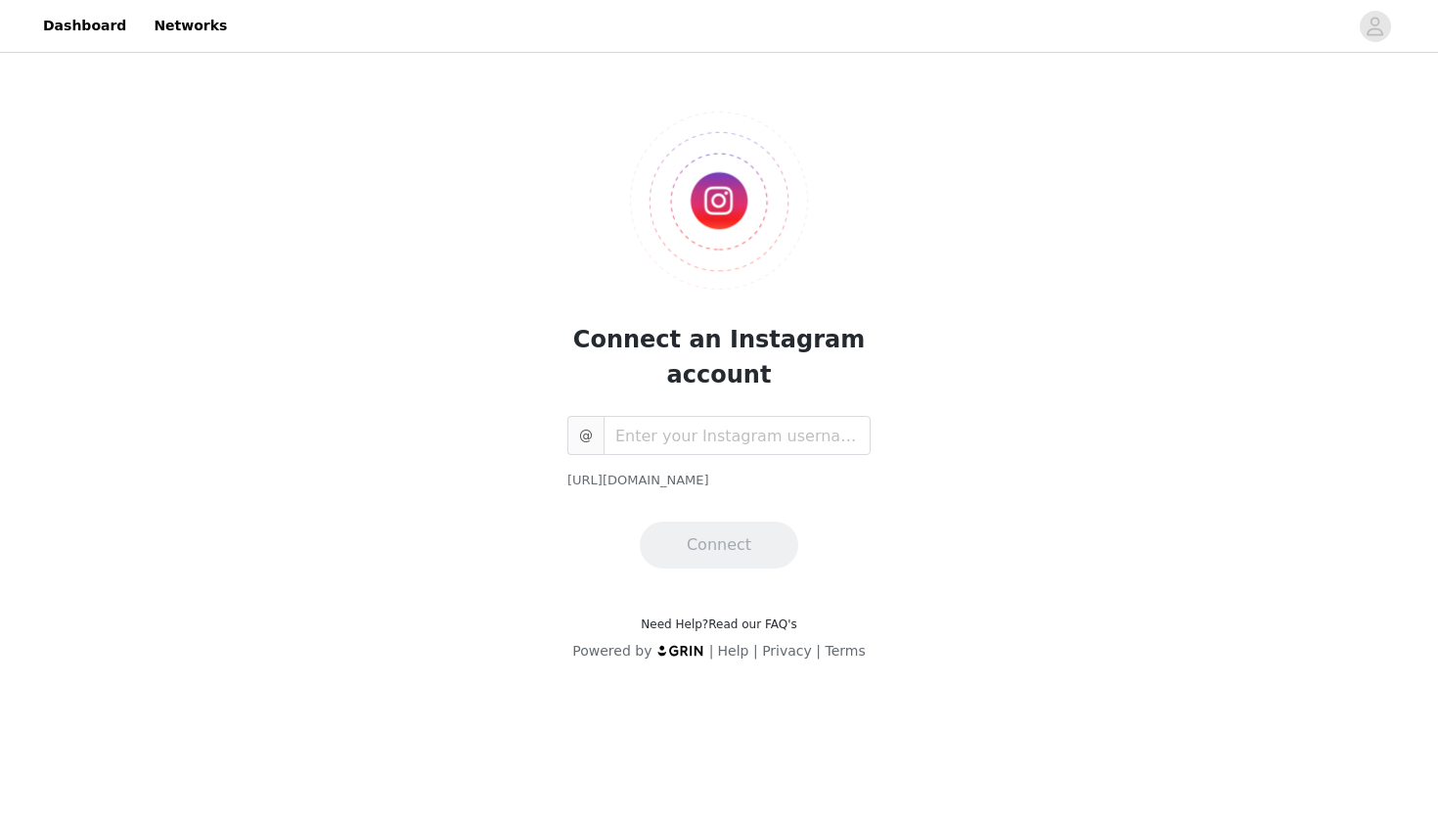
click at [832, 456] on div "@ [URL][DOMAIN_NAME] Connect" at bounding box center [718, 492] width 303 height 153
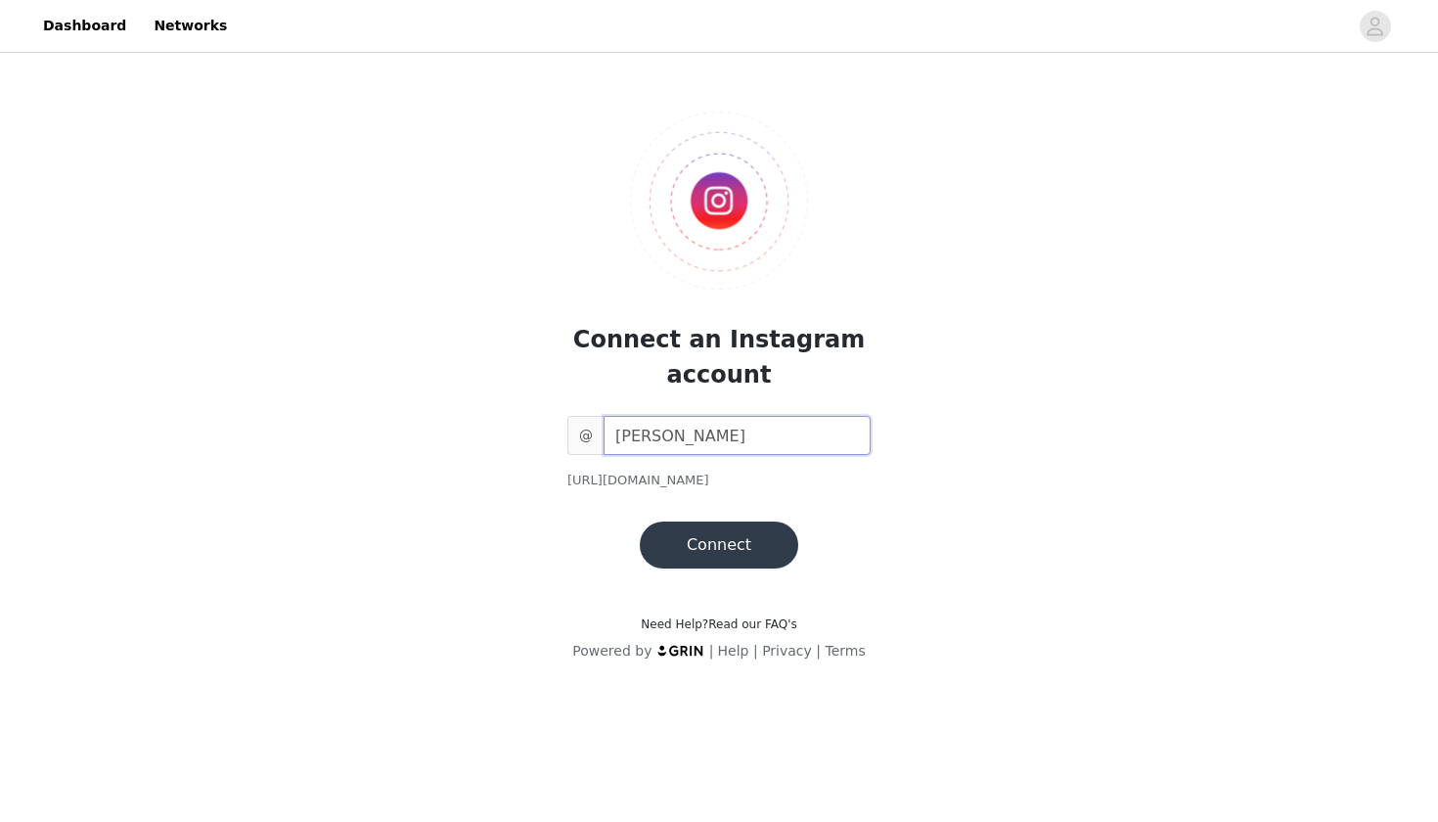
type input "[PERSON_NAME]"
click at [743, 550] on button "Connect" at bounding box center [719, 544] width 158 height 47
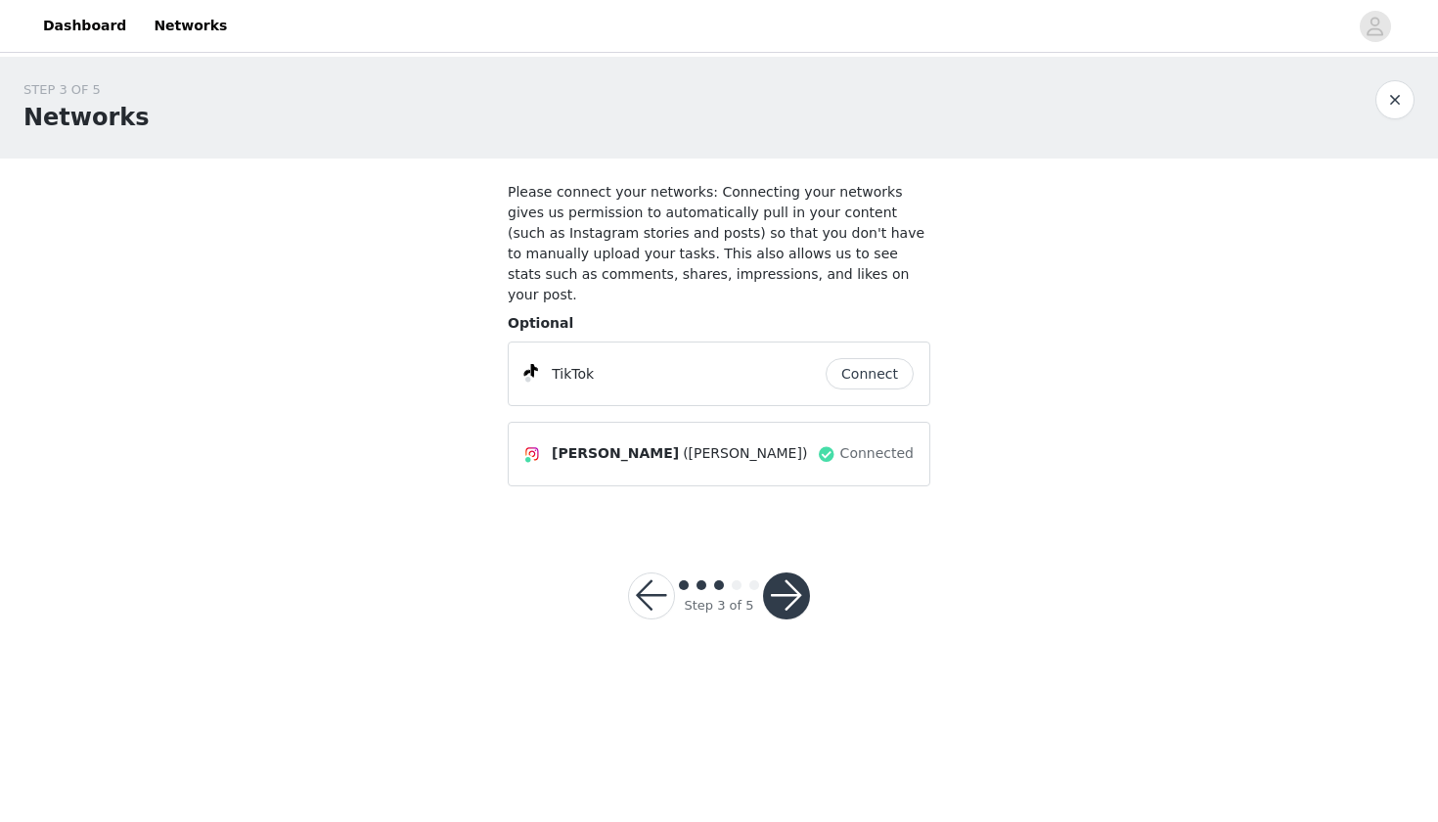
click at [856, 358] on button "Connect" at bounding box center [869, 373] width 88 height 31
click at [787, 572] on button "button" at bounding box center [786, 595] width 47 height 47
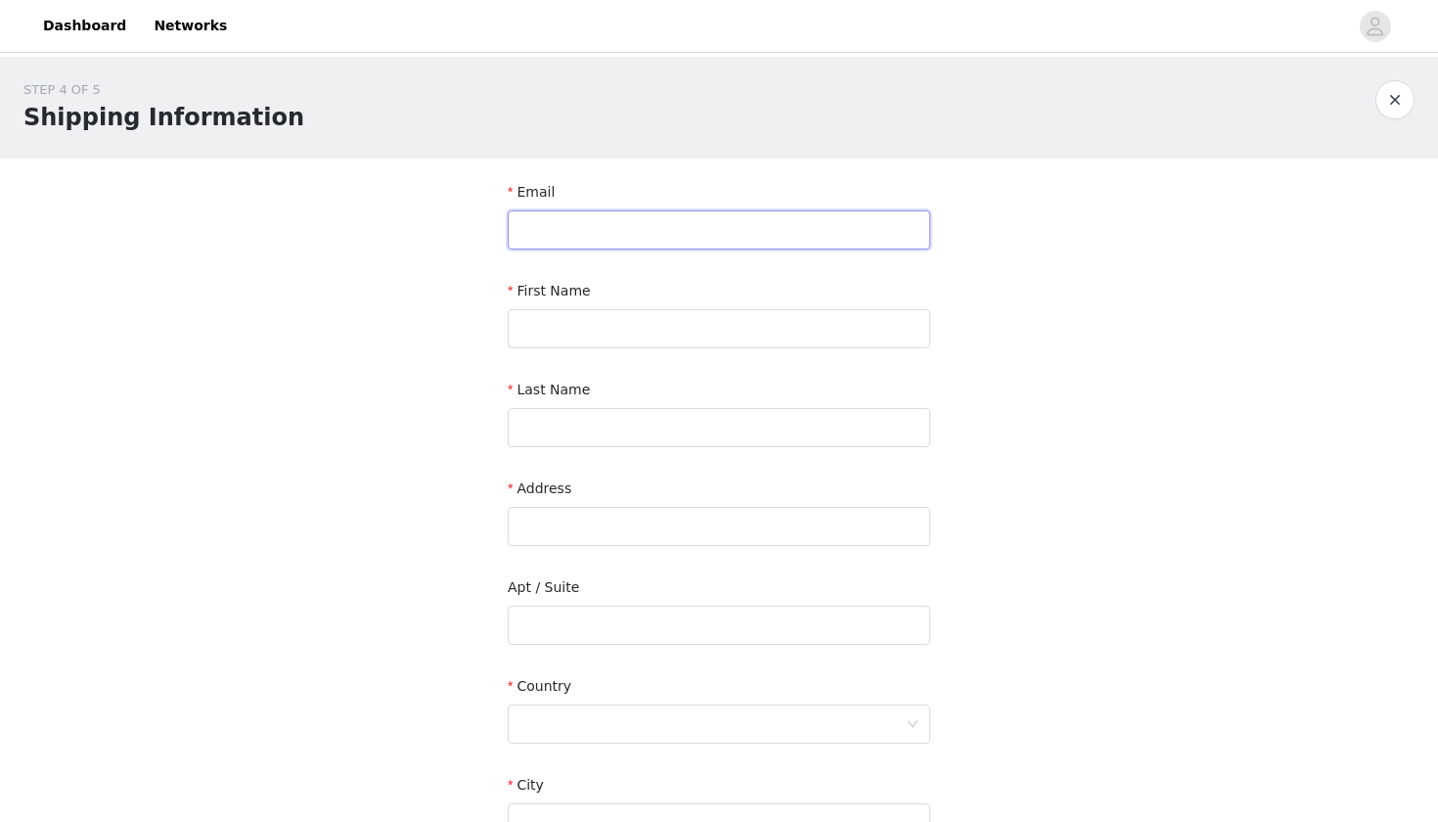
type input "[PERSON_NAME][EMAIL_ADDRESS][DOMAIN_NAME]"
type input "[PERSON_NAME]"
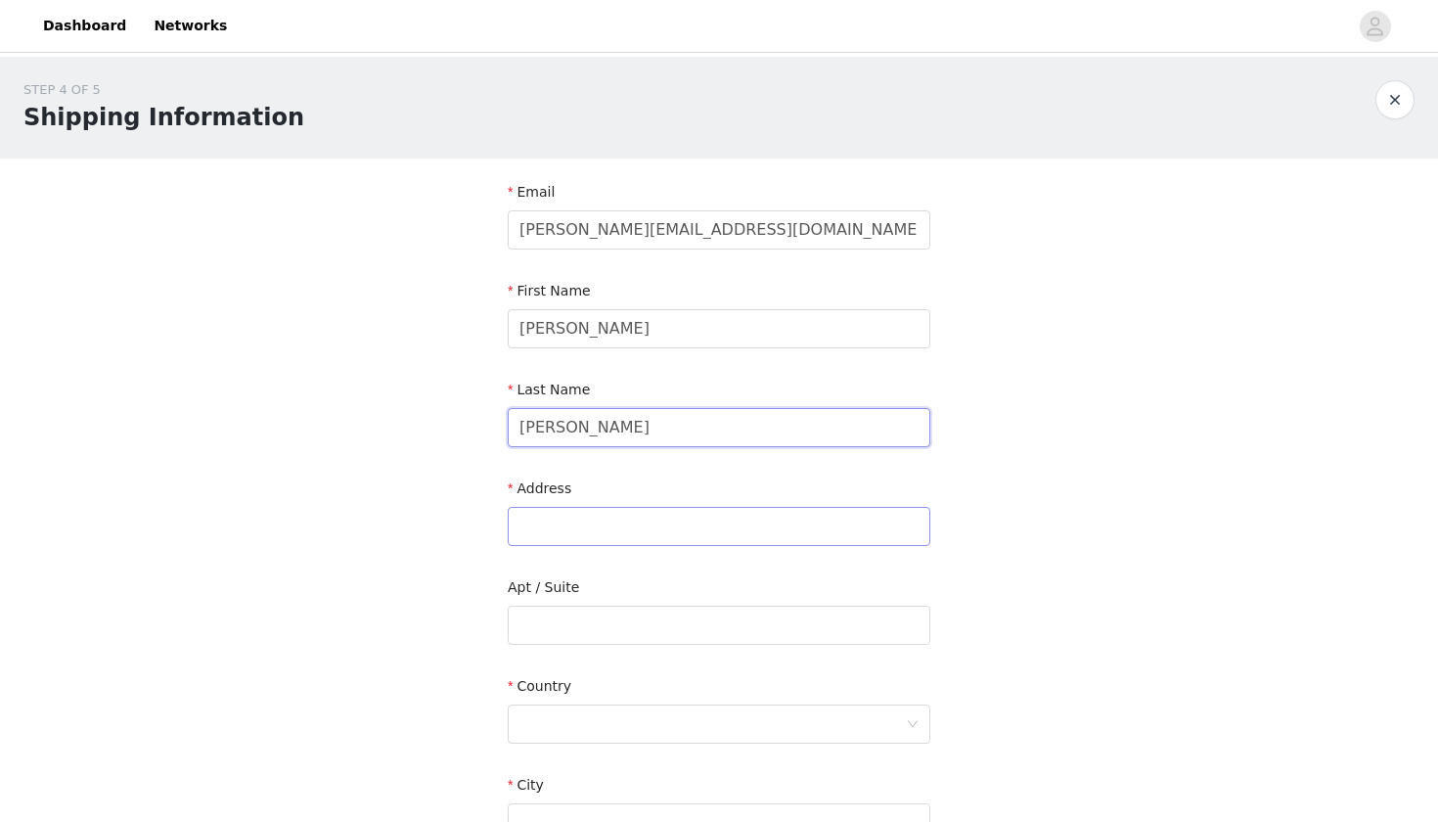
type input "[PERSON_NAME]"
type input "[STREET_ADDRESS]"
click at [524, 631] on input "text" at bounding box center [719, 624] width 423 height 39
type input "tio toe pet grooming"
click at [542, 723] on div at bounding box center [712, 723] width 386 height 37
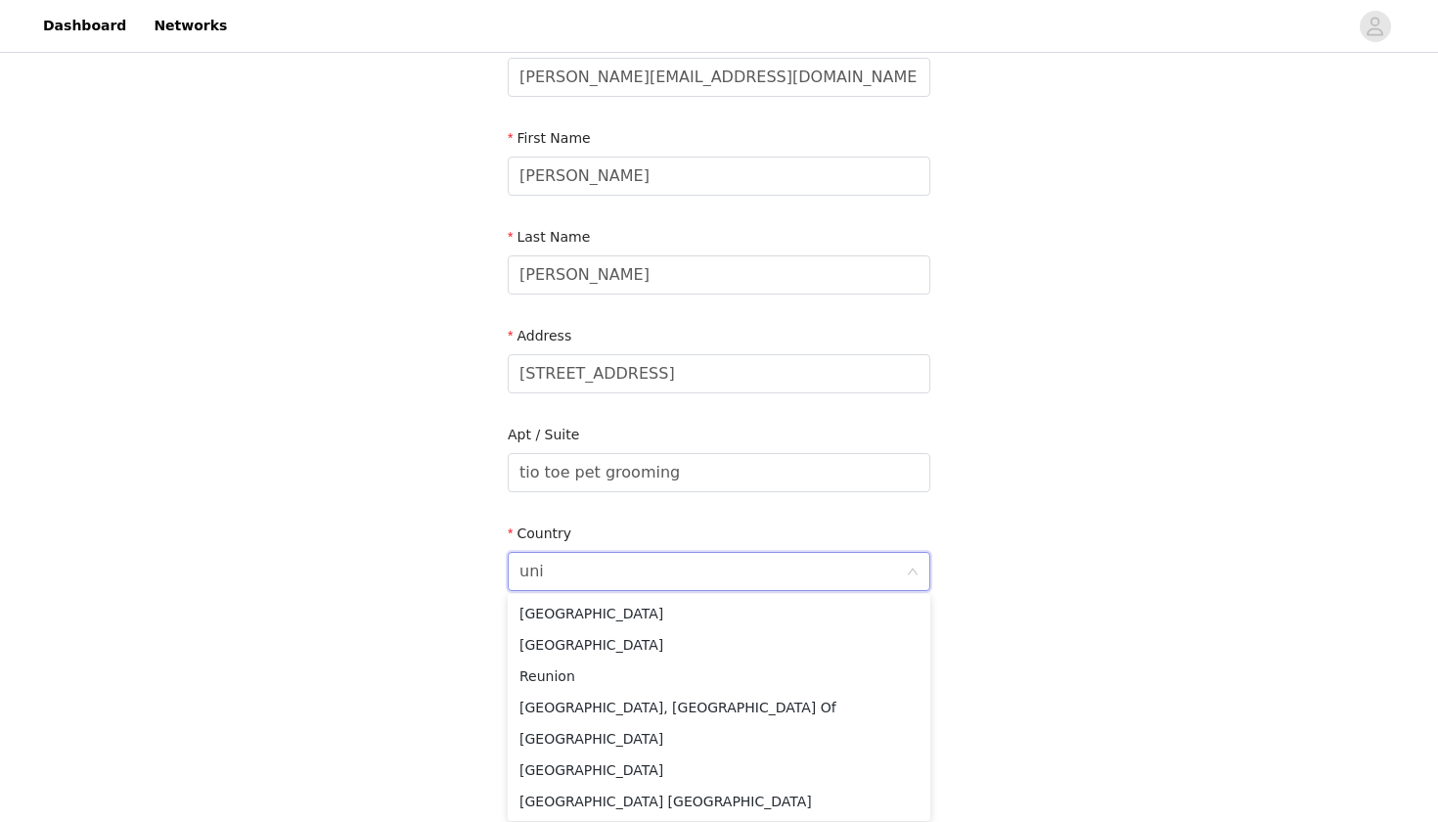
type input "[GEOGRAPHIC_DATA]"
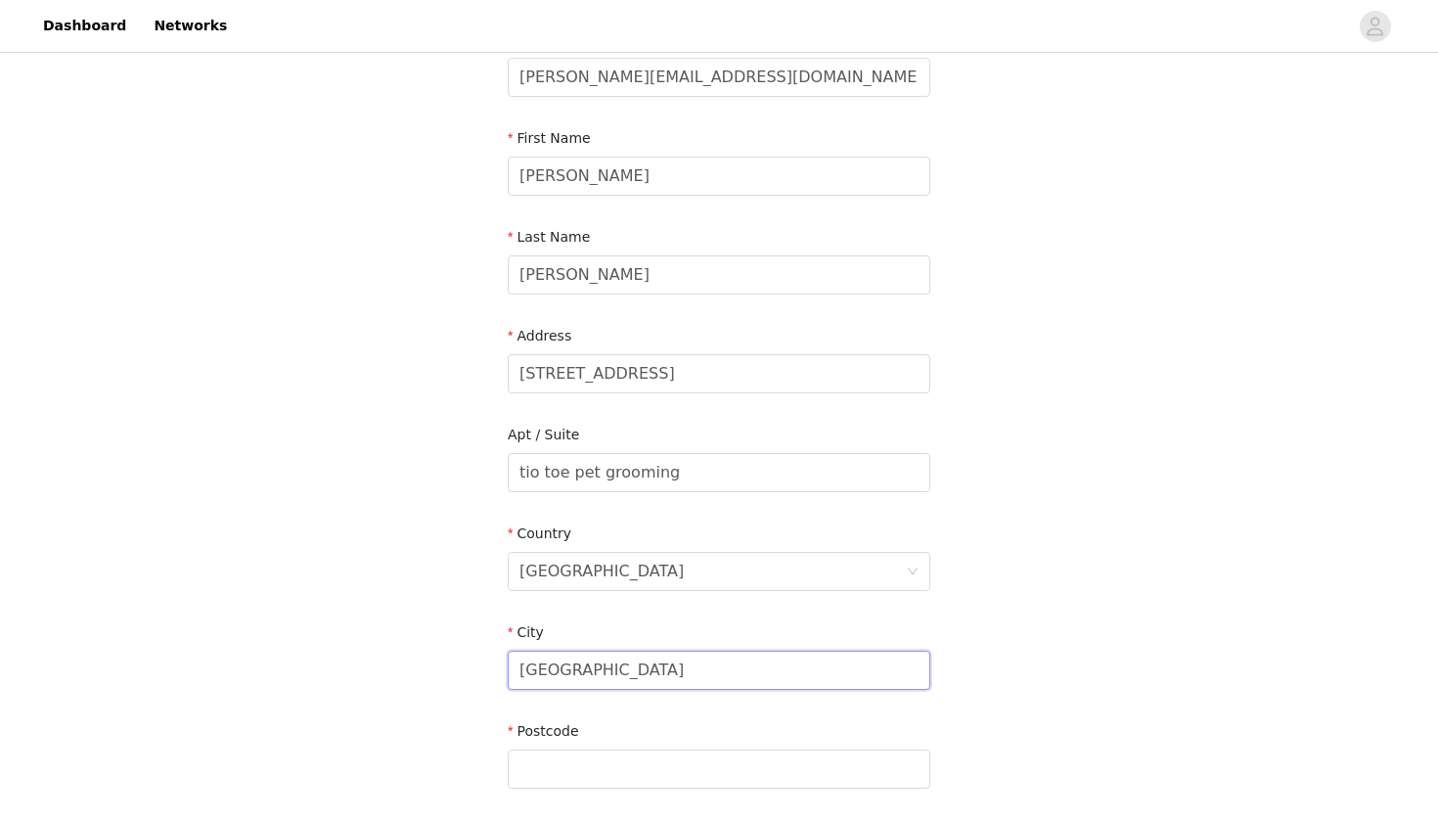
type input "[GEOGRAPHIC_DATA]"
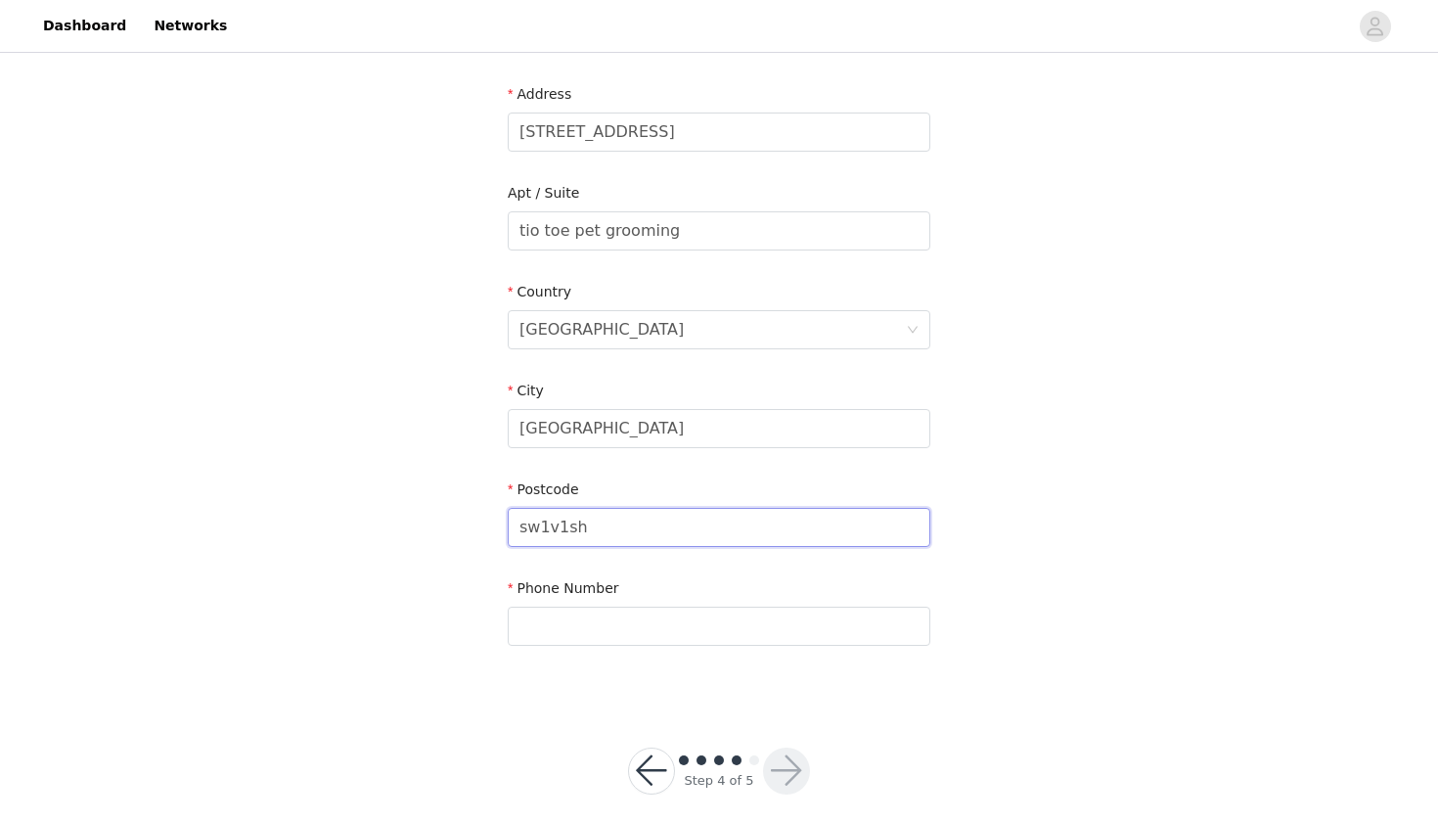
scroll to position [396, 0]
type input "sw1v1sh"
click at [907, 621] on input "text" at bounding box center [719, 623] width 423 height 39
click at [523, 625] on input "7477098218" at bounding box center [719, 623] width 423 height 39
type input "07477098218"
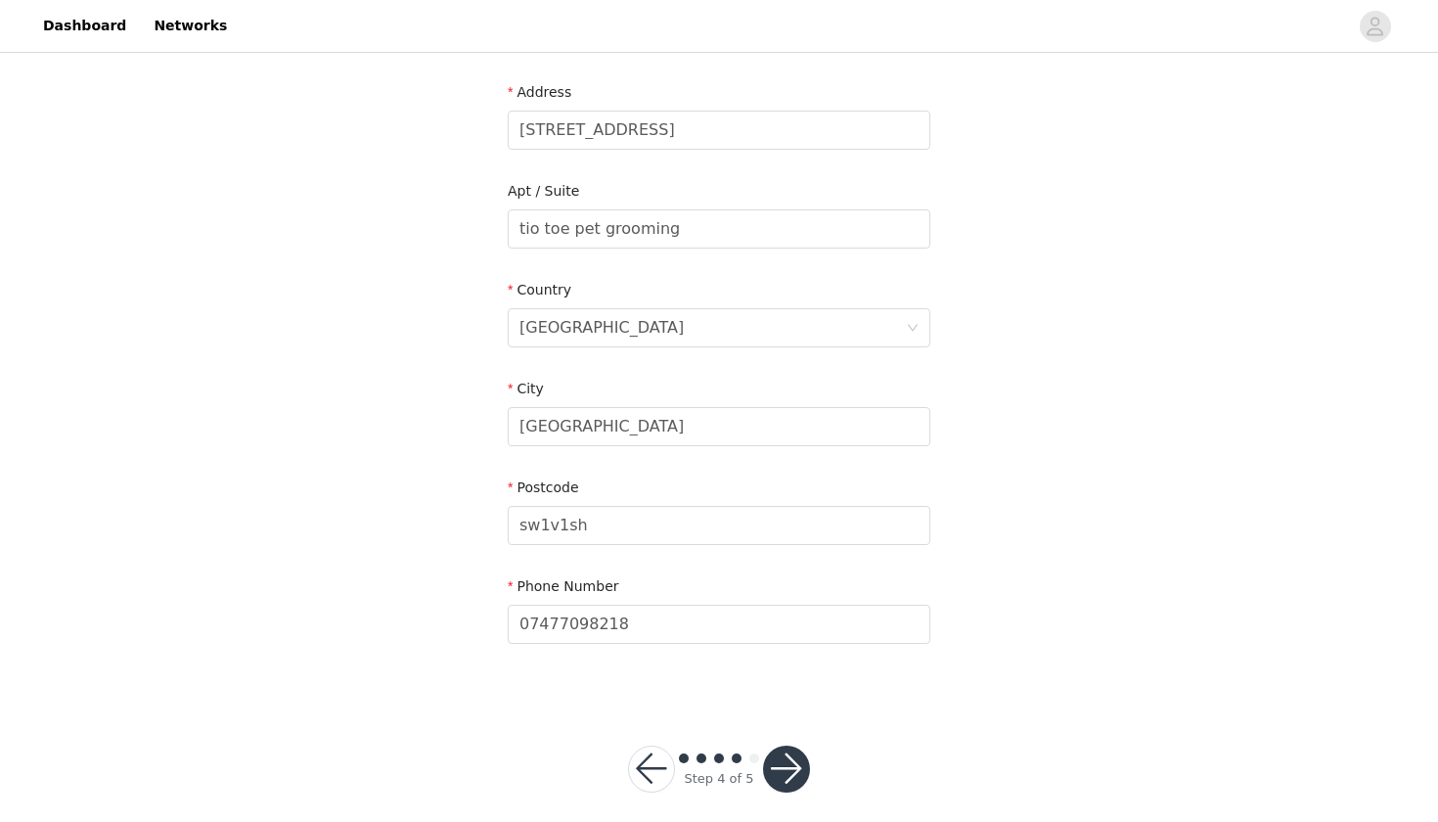
click at [818, 768] on div "Step 4 of 5" at bounding box center [718, 769] width 229 height 94
click at [797, 768] on button "button" at bounding box center [786, 768] width 47 height 47
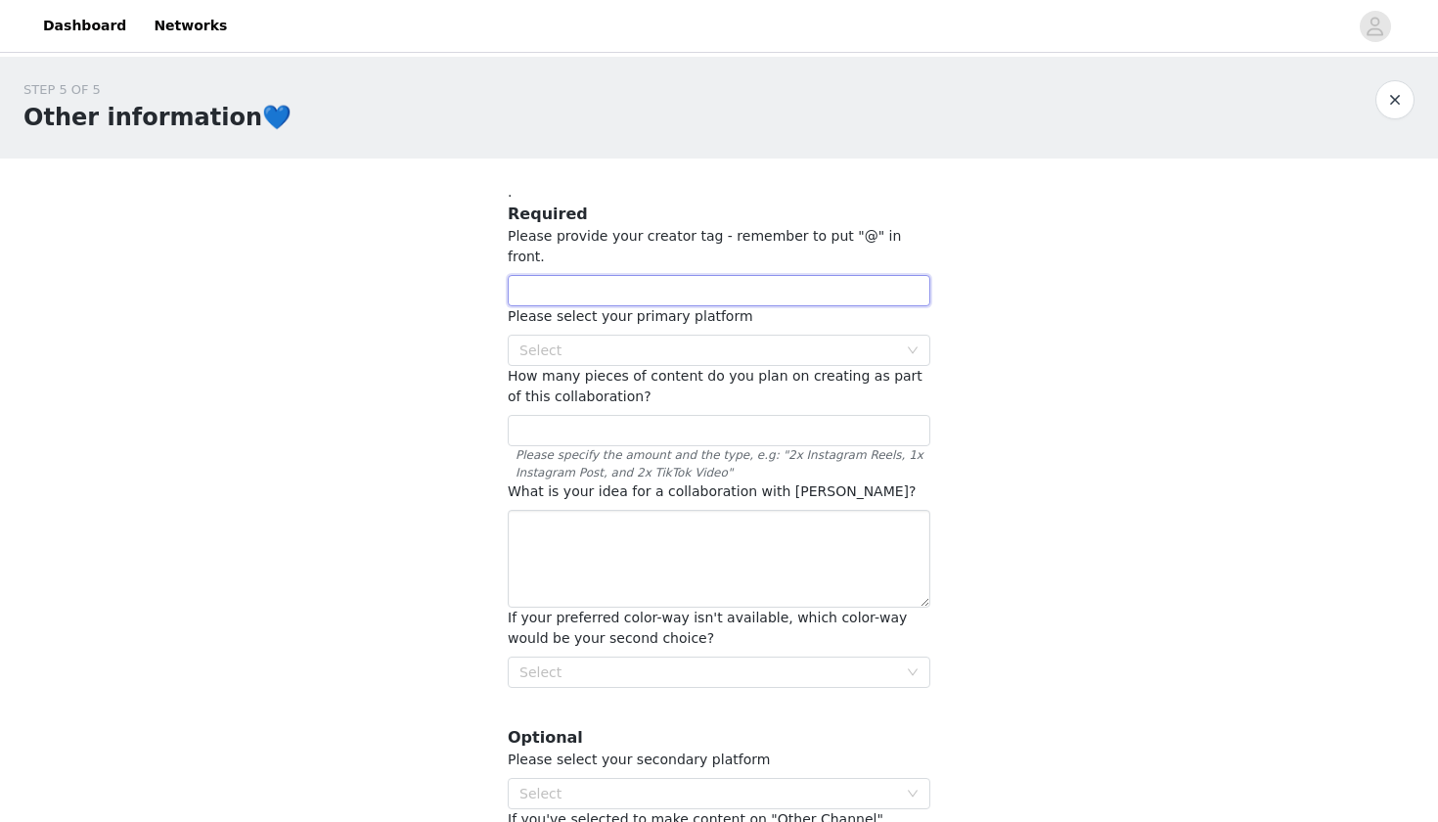
click at [584, 275] on input "text" at bounding box center [719, 290] width 423 height 31
click at [584, 340] on div "Select" at bounding box center [708, 350] width 378 height 20
type input "@[PERSON_NAME]"
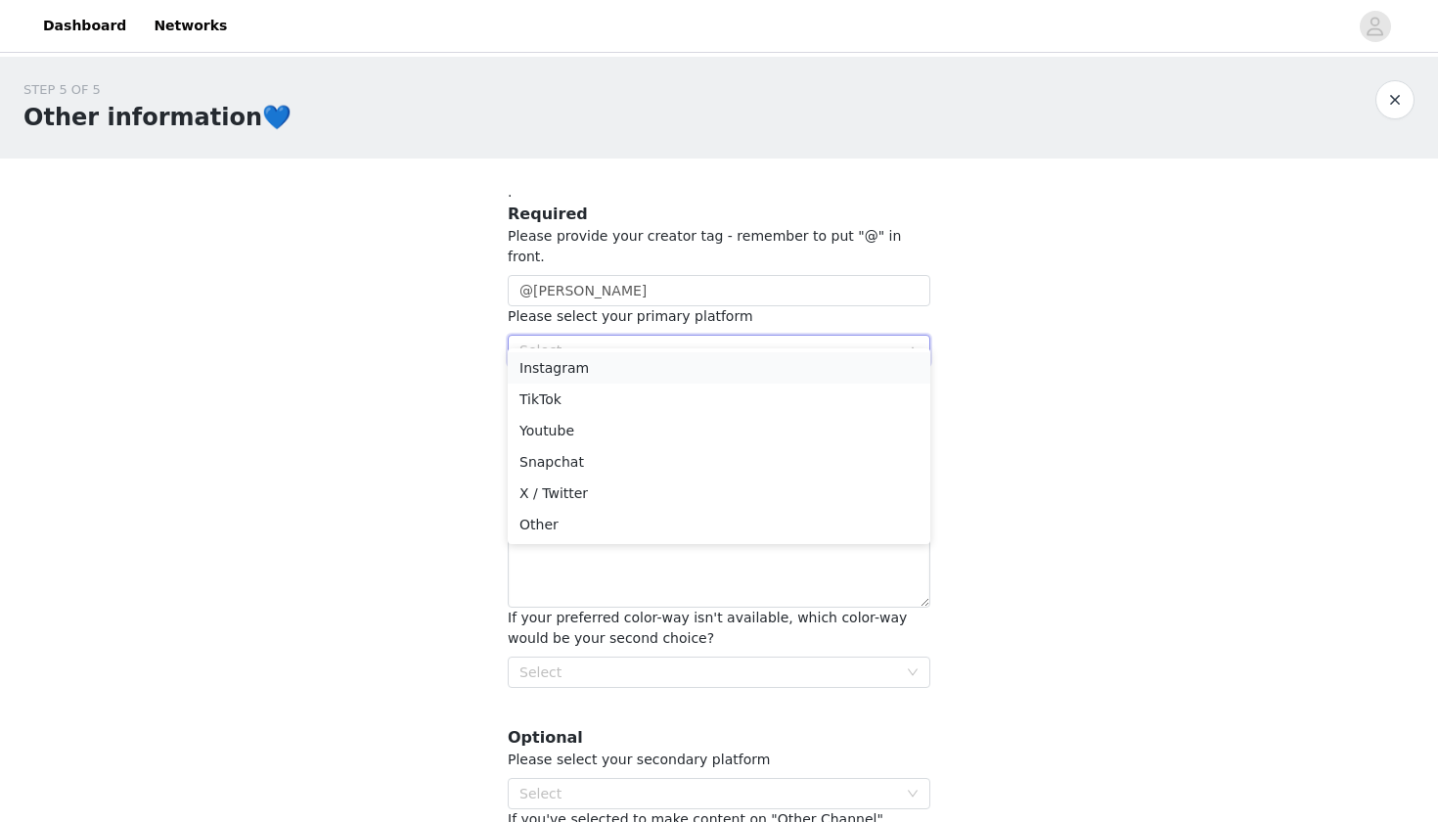
click at [570, 365] on li "Instagram" at bounding box center [719, 367] width 423 height 31
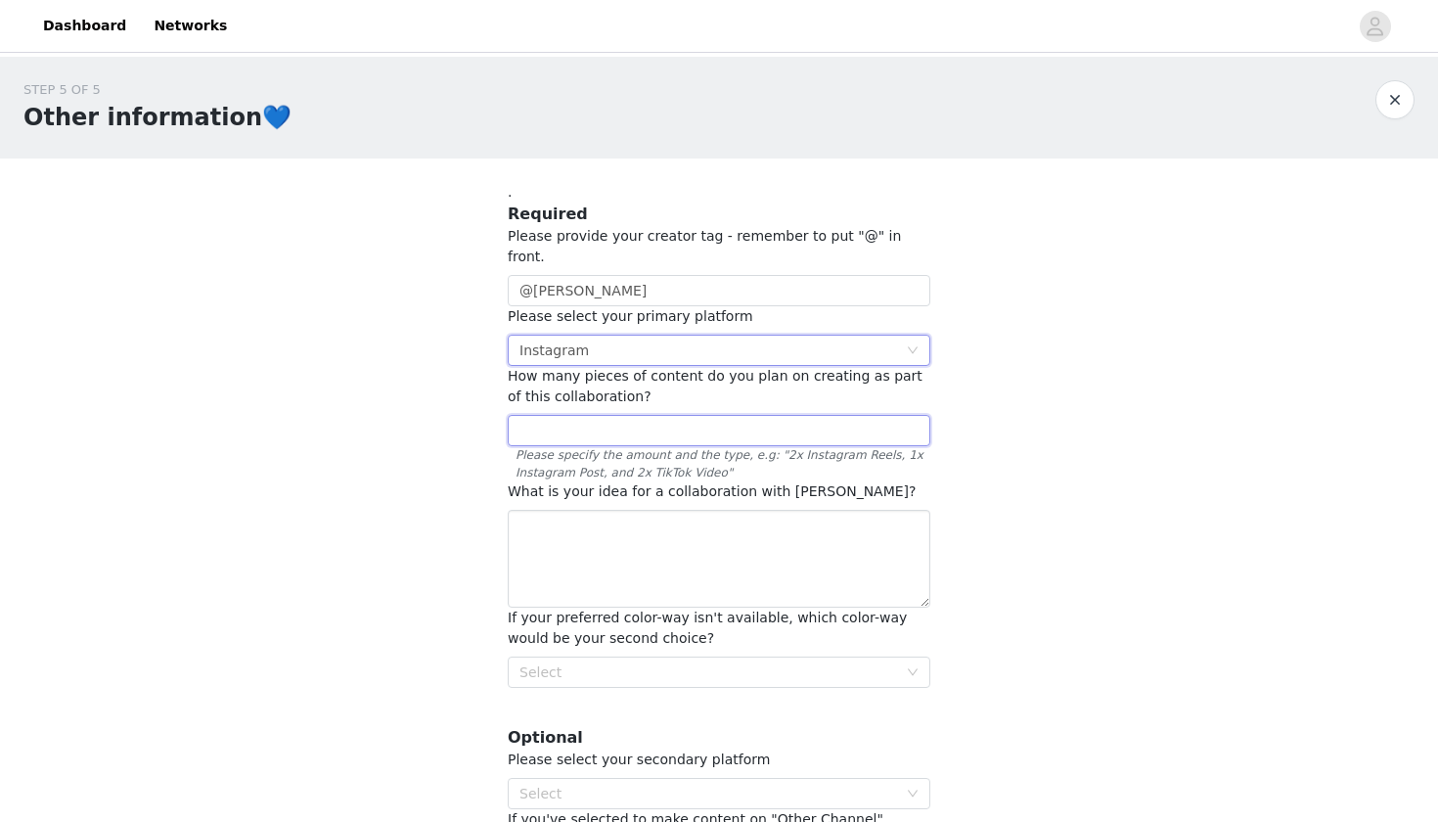
click at [608, 415] on input "text" at bounding box center [719, 430] width 423 height 31
type input "3"
type input "2 x instagram, 1 x tiktok"
click at [549, 510] on textarea at bounding box center [719, 559] width 423 height 98
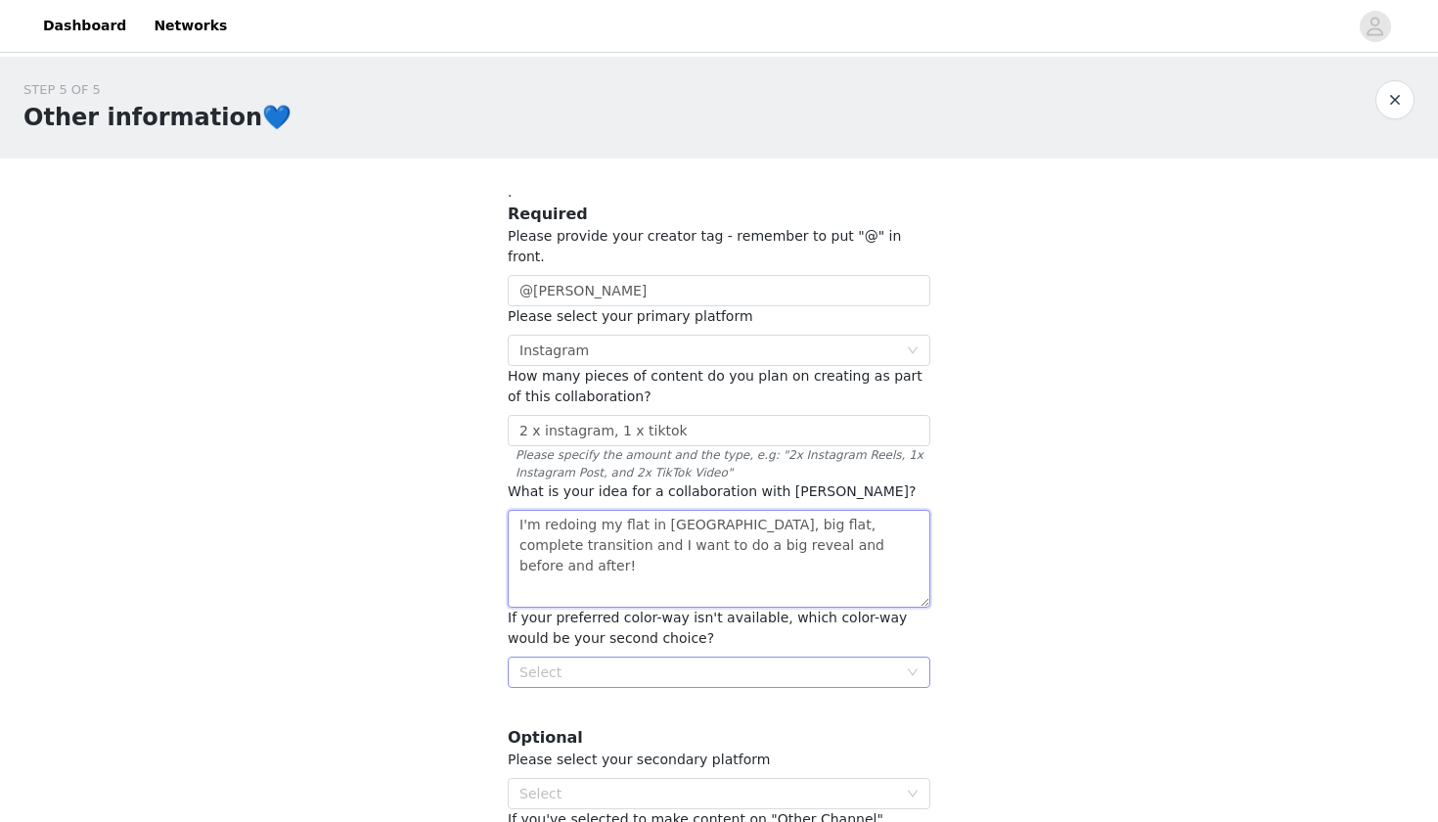
click at [565, 662] on div "Select" at bounding box center [708, 672] width 378 height 20
type textarea "I'm redoing my flat in [GEOGRAPHIC_DATA], big flat, complete transition and I w…"
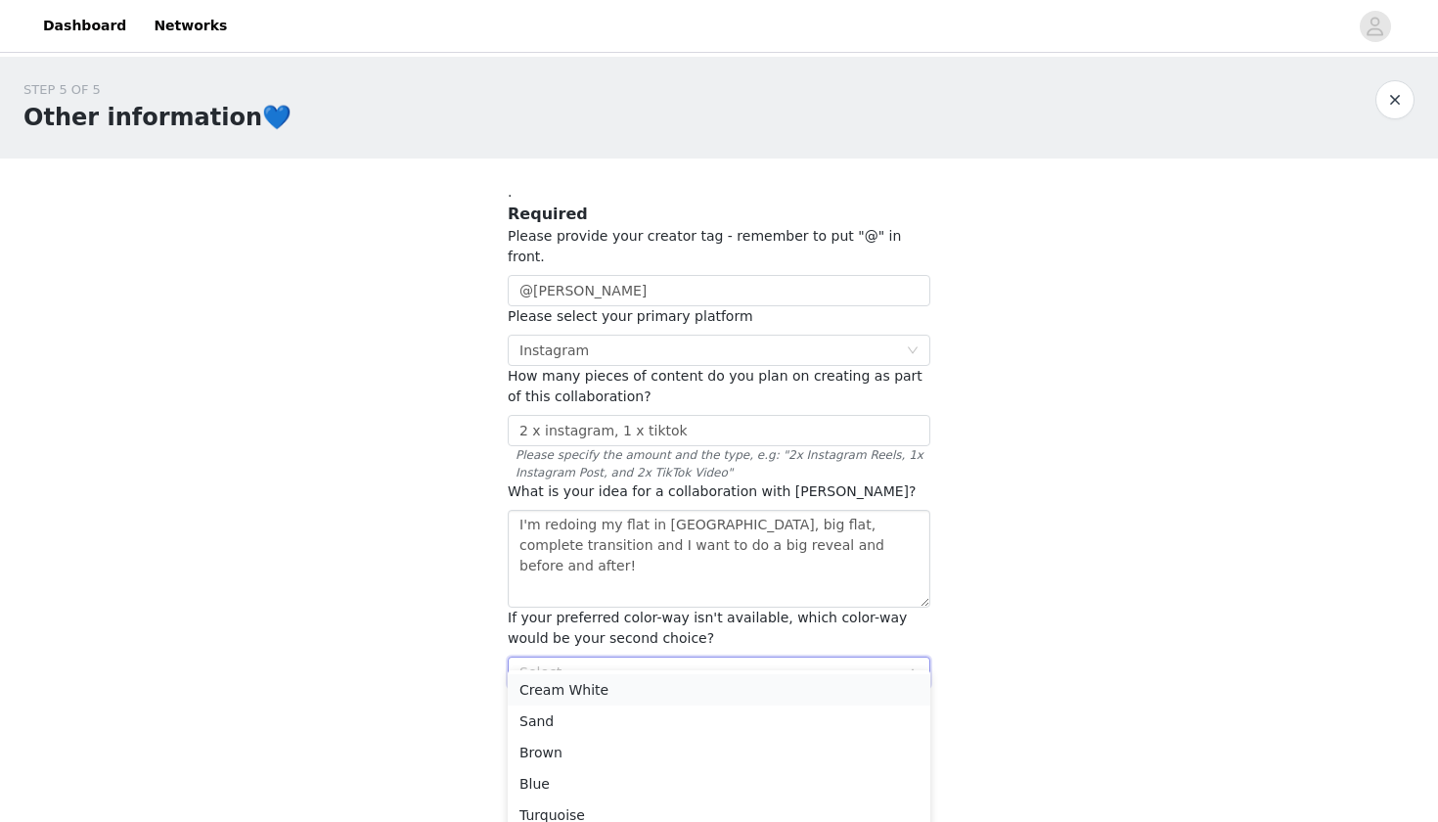
click at [548, 691] on li "Cream White" at bounding box center [719, 689] width 423 height 31
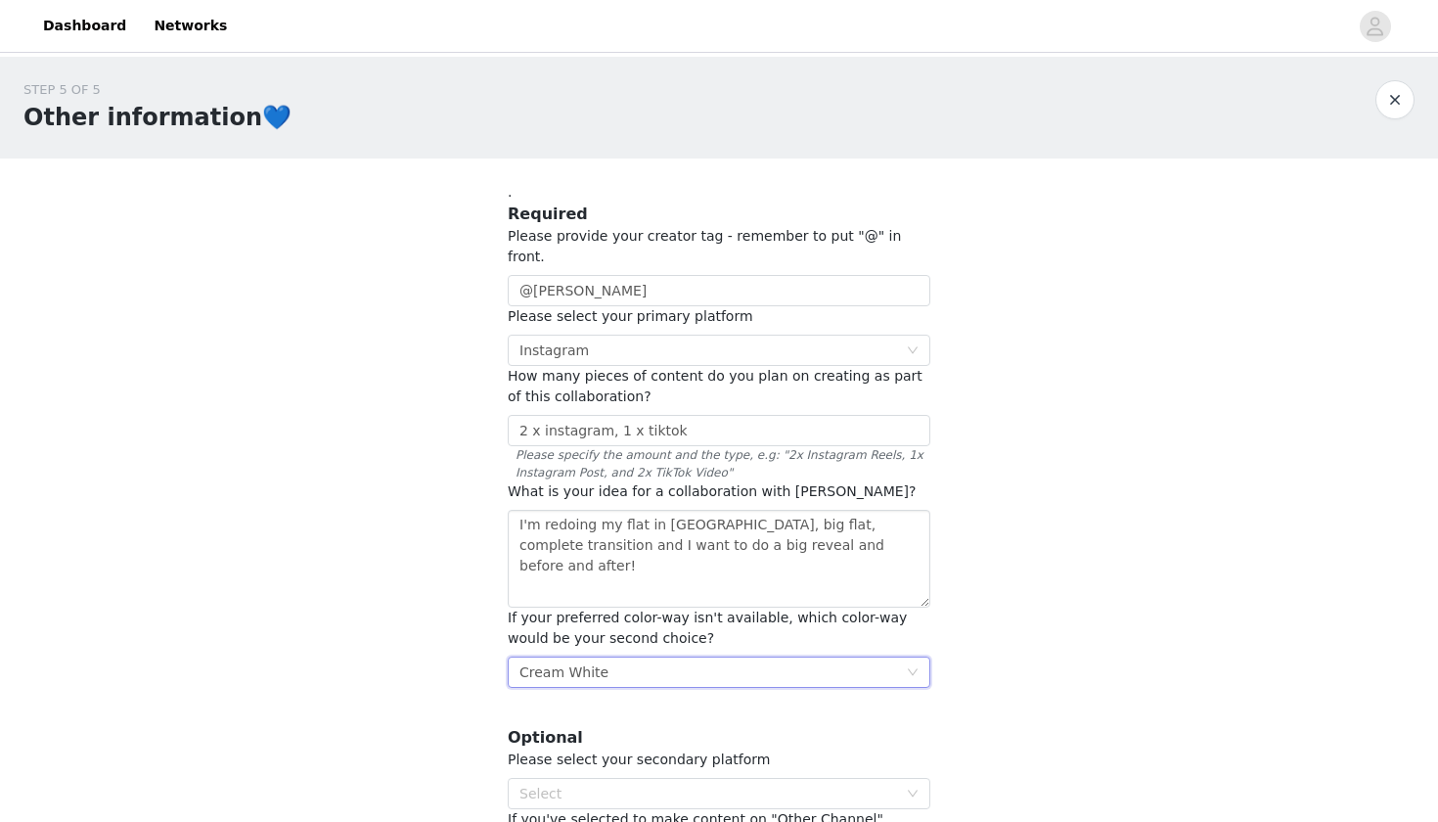
click at [542, 657] on div "Cream White" at bounding box center [563, 671] width 89 height 29
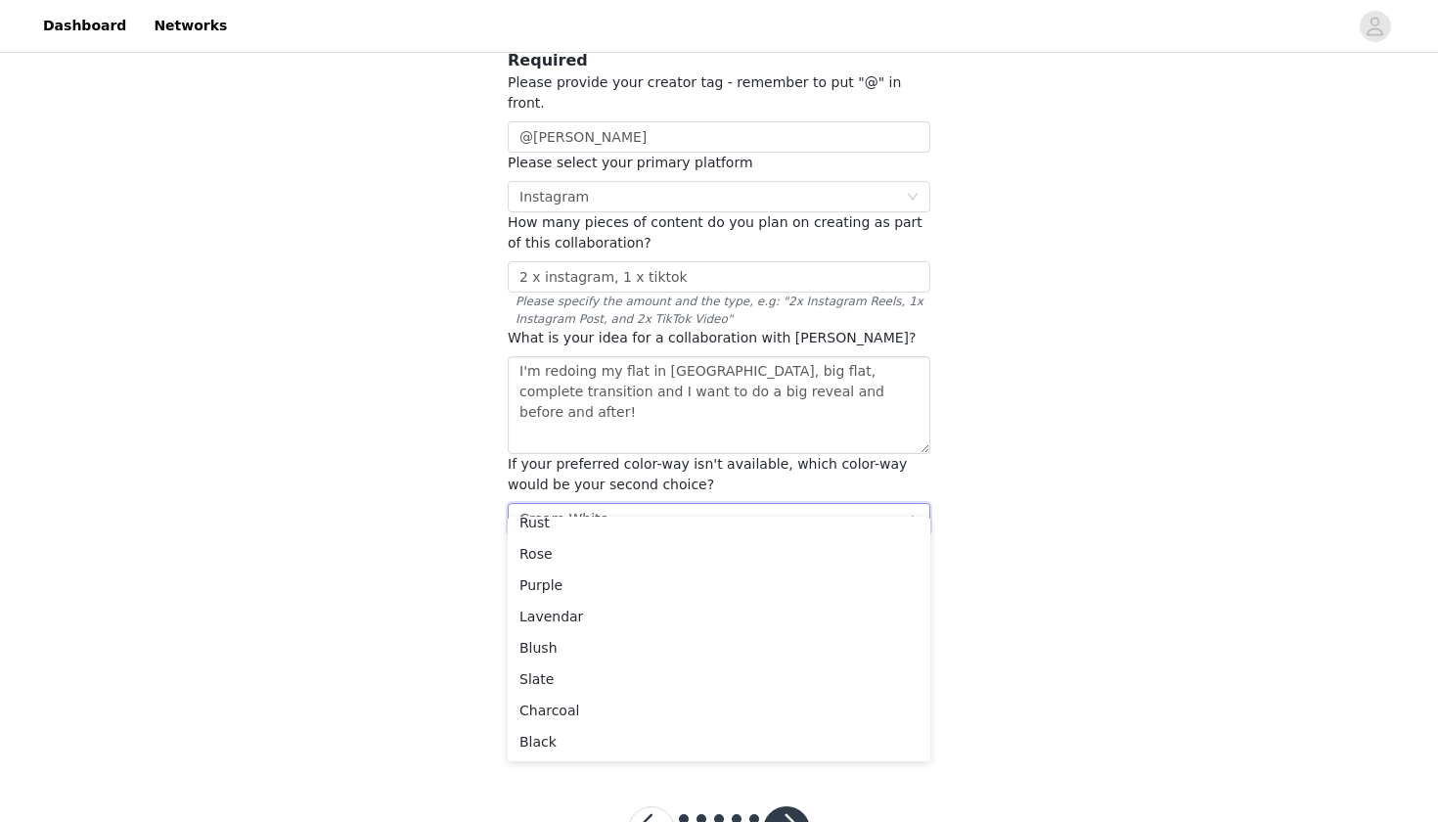
scroll to position [421, 0]
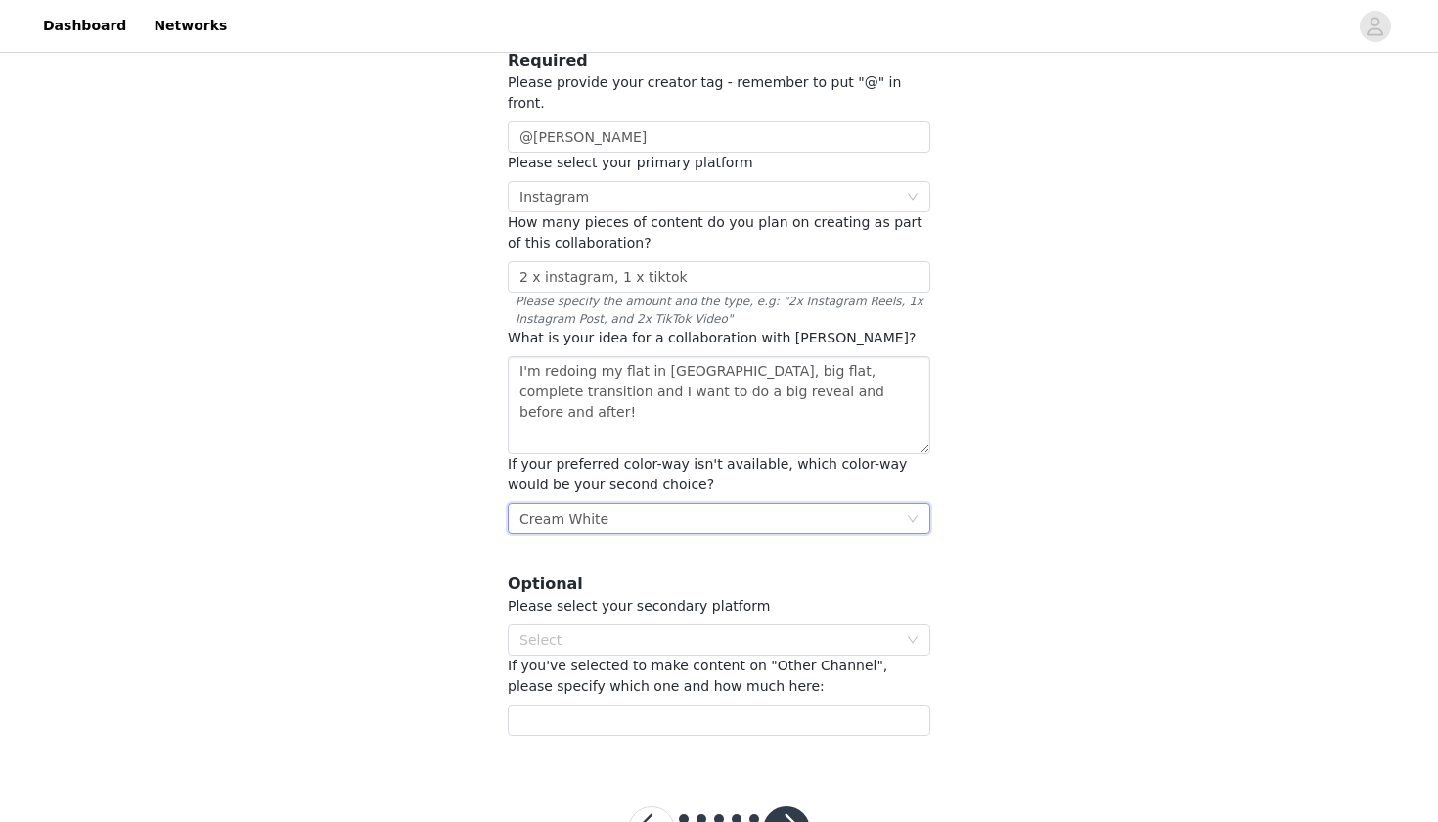
click at [648, 504] on div "Select Cream White" at bounding box center [712, 518] width 386 height 29
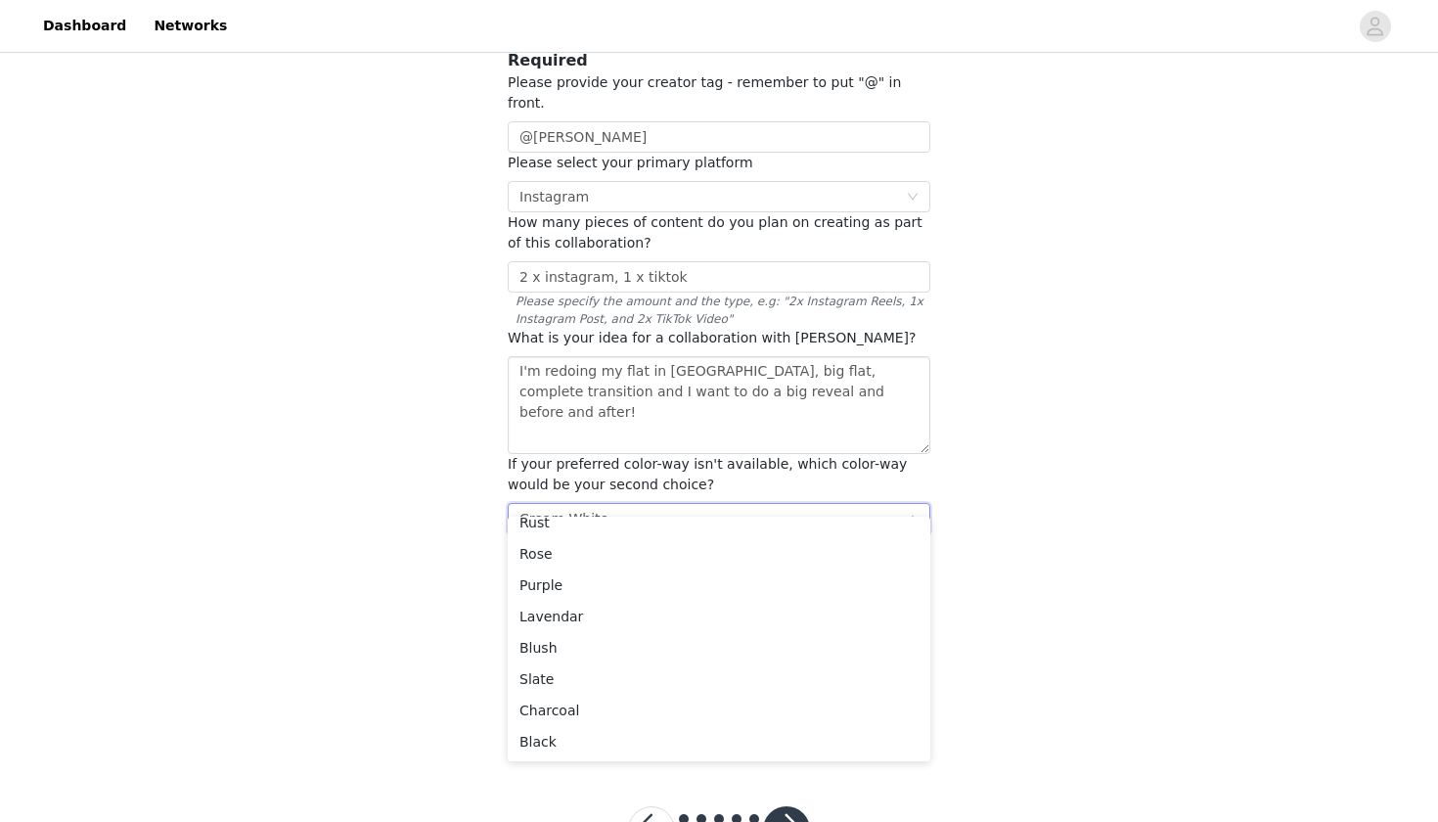
scroll to position [4, 0]
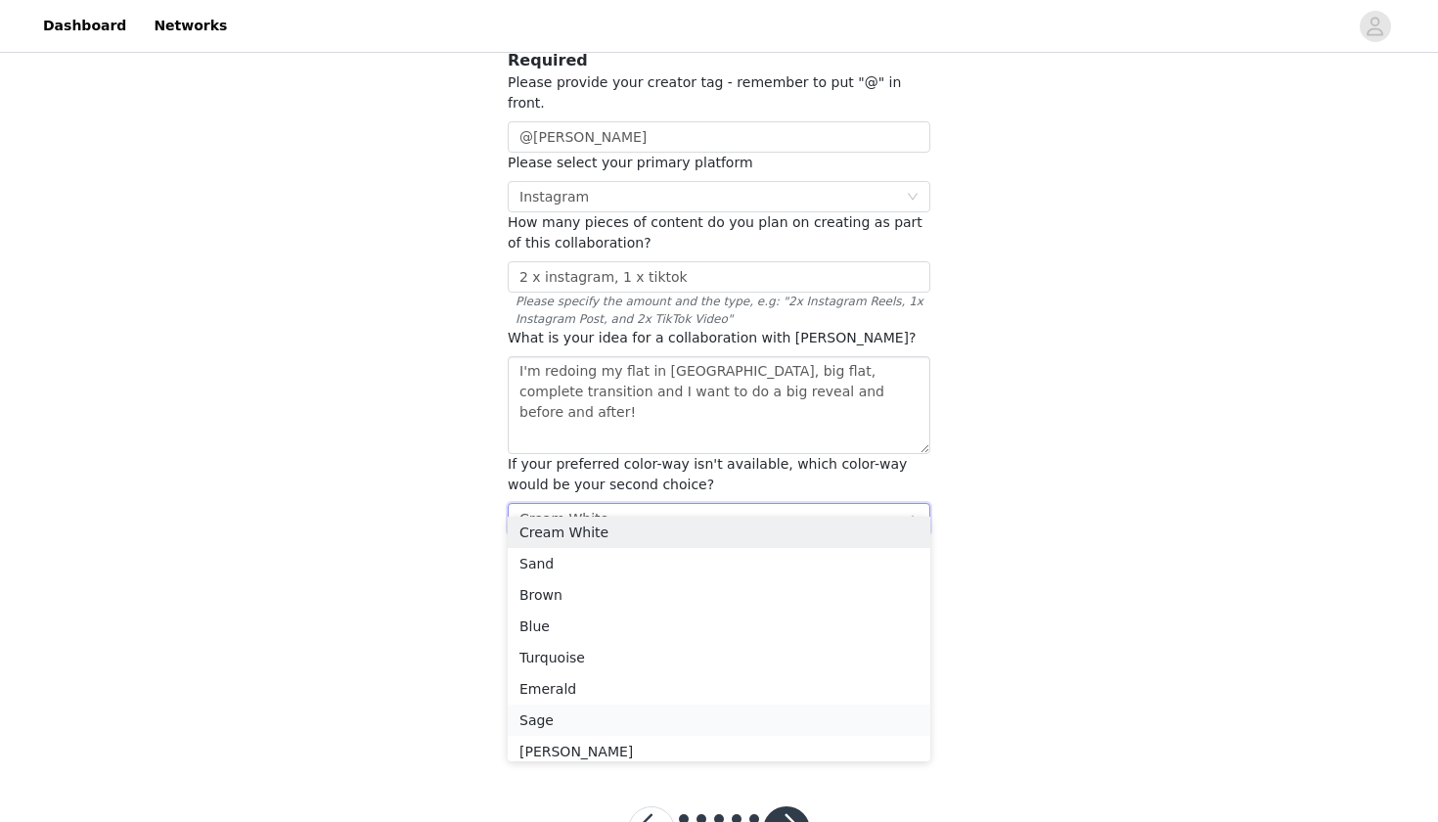
click at [546, 724] on li "Sage" at bounding box center [719, 719] width 423 height 31
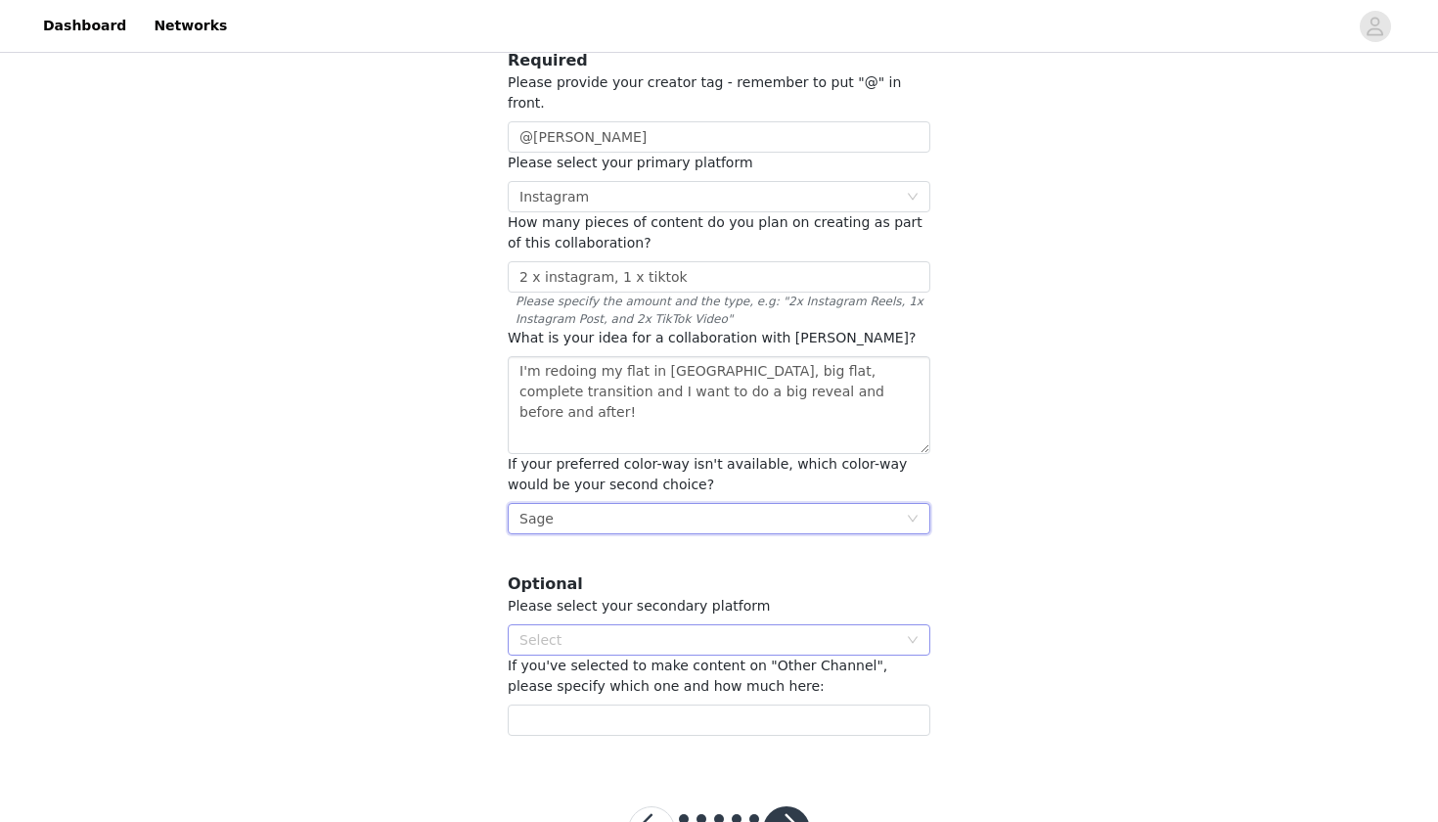
click at [565, 630] on div "Select" at bounding box center [708, 640] width 378 height 20
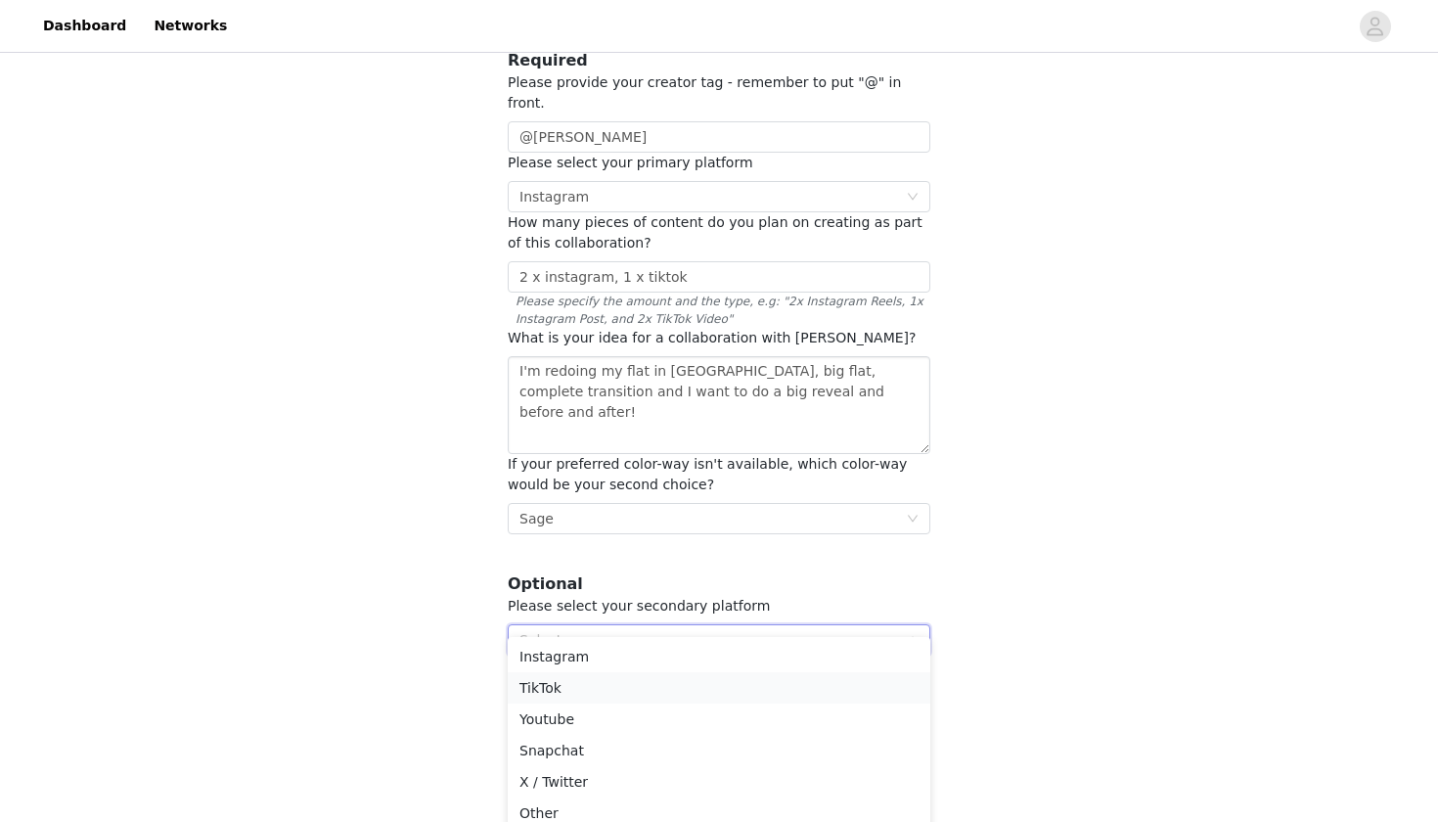
click at [549, 686] on li "TikTok" at bounding box center [719, 687] width 423 height 31
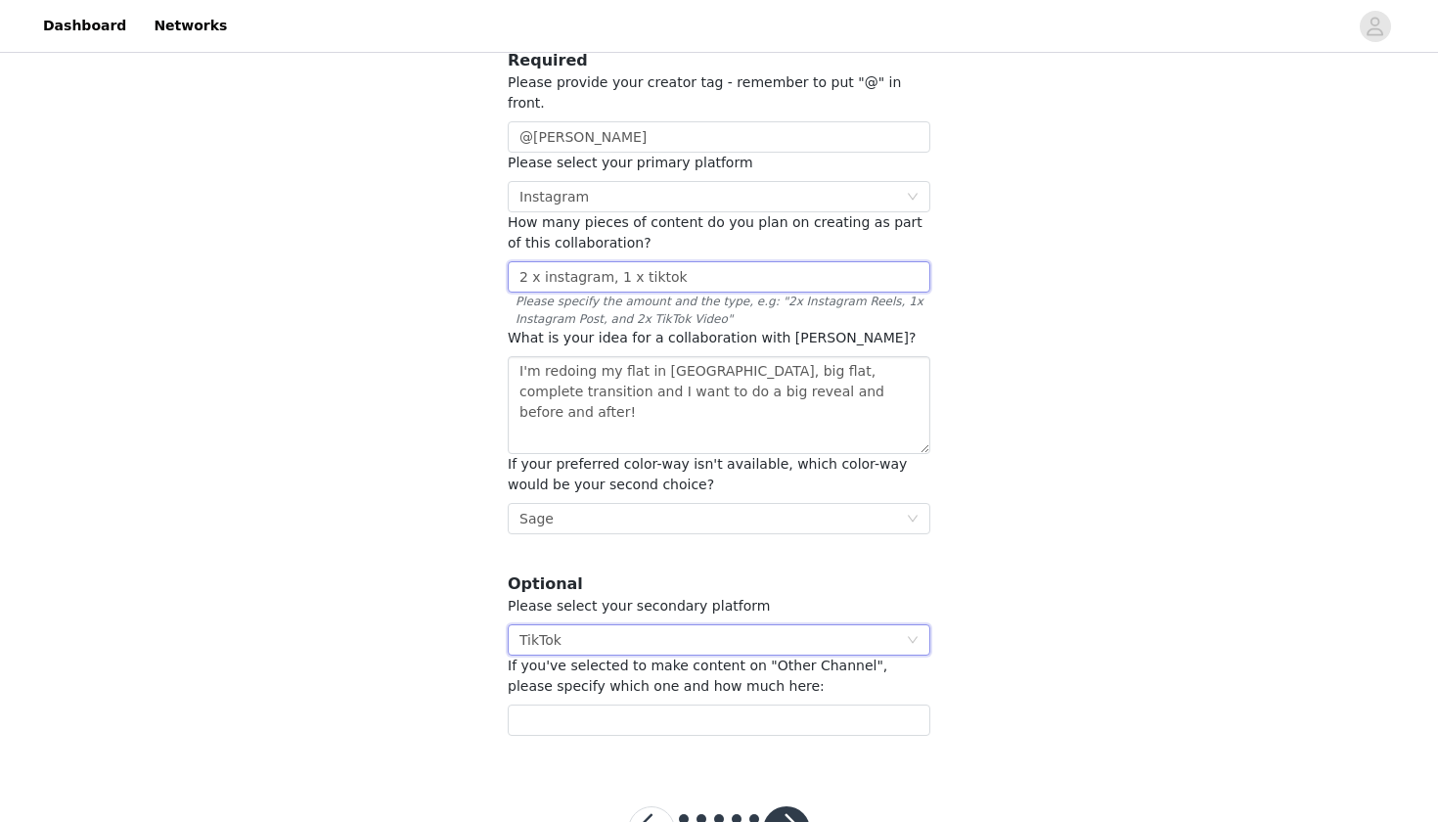
click at [607, 261] on input "2 x instagram, 1 x tiktok" at bounding box center [719, 276] width 423 height 31
drag, startPoint x: 615, startPoint y: 252, endPoint x: 686, endPoint y: 254, distance: 70.4
click at [686, 261] on input "2 x instagram, 1 x tiktok" at bounding box center [719, 276] width 423 height 31
click at [636, 704] on input "text" at bounding box center [719, 719] width 423 height 31
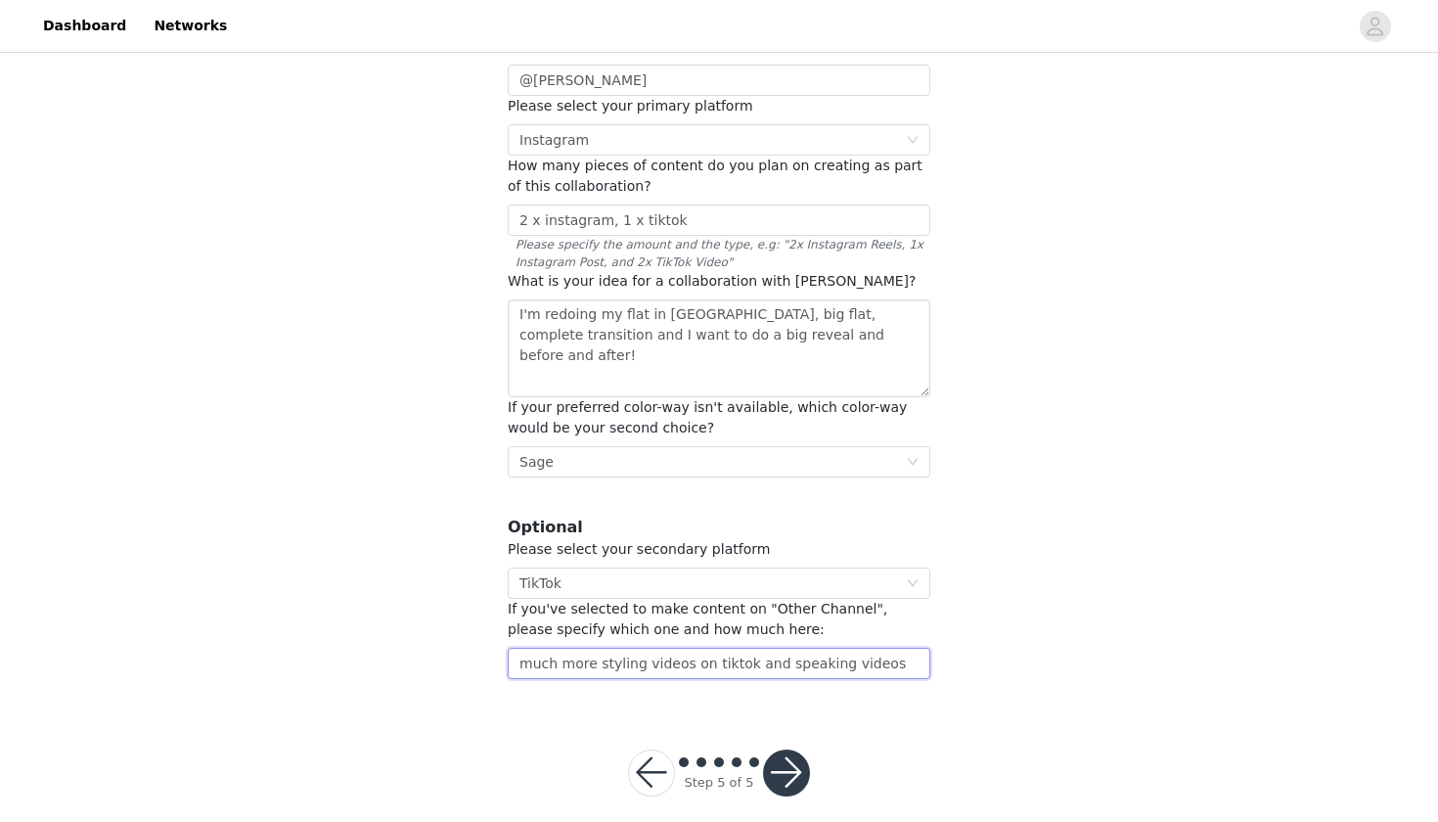
scroll to position [209, 0]
type input "much more styling videos on tiktok and speaking videos"
click at [800, 750] on button "button" at bounding box center [786, 773] width 47 height 47
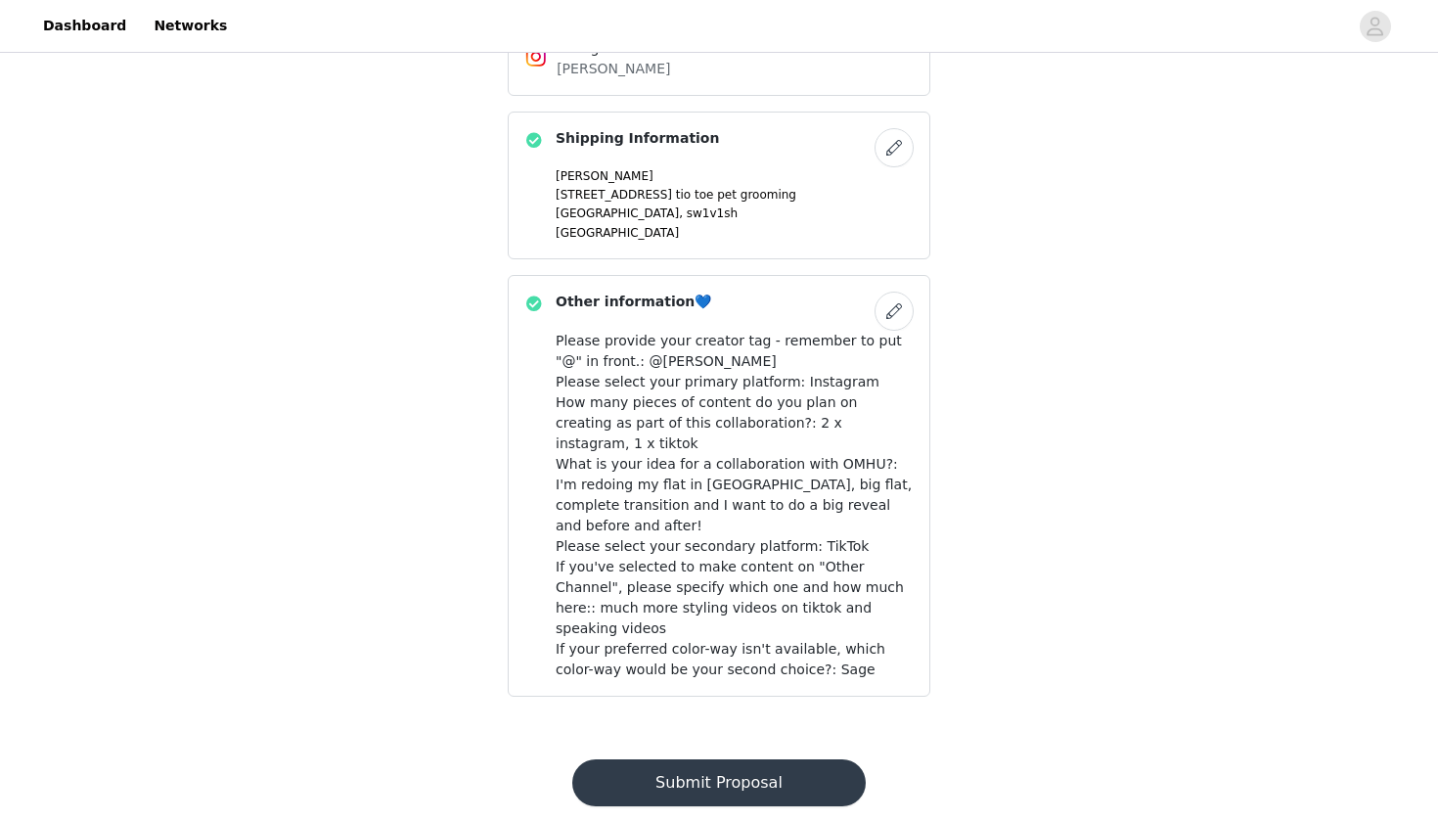
scroll to position [900, 0]
click at [896, 314] on button "button" at bounding box center [893, 311] width 39 height 39
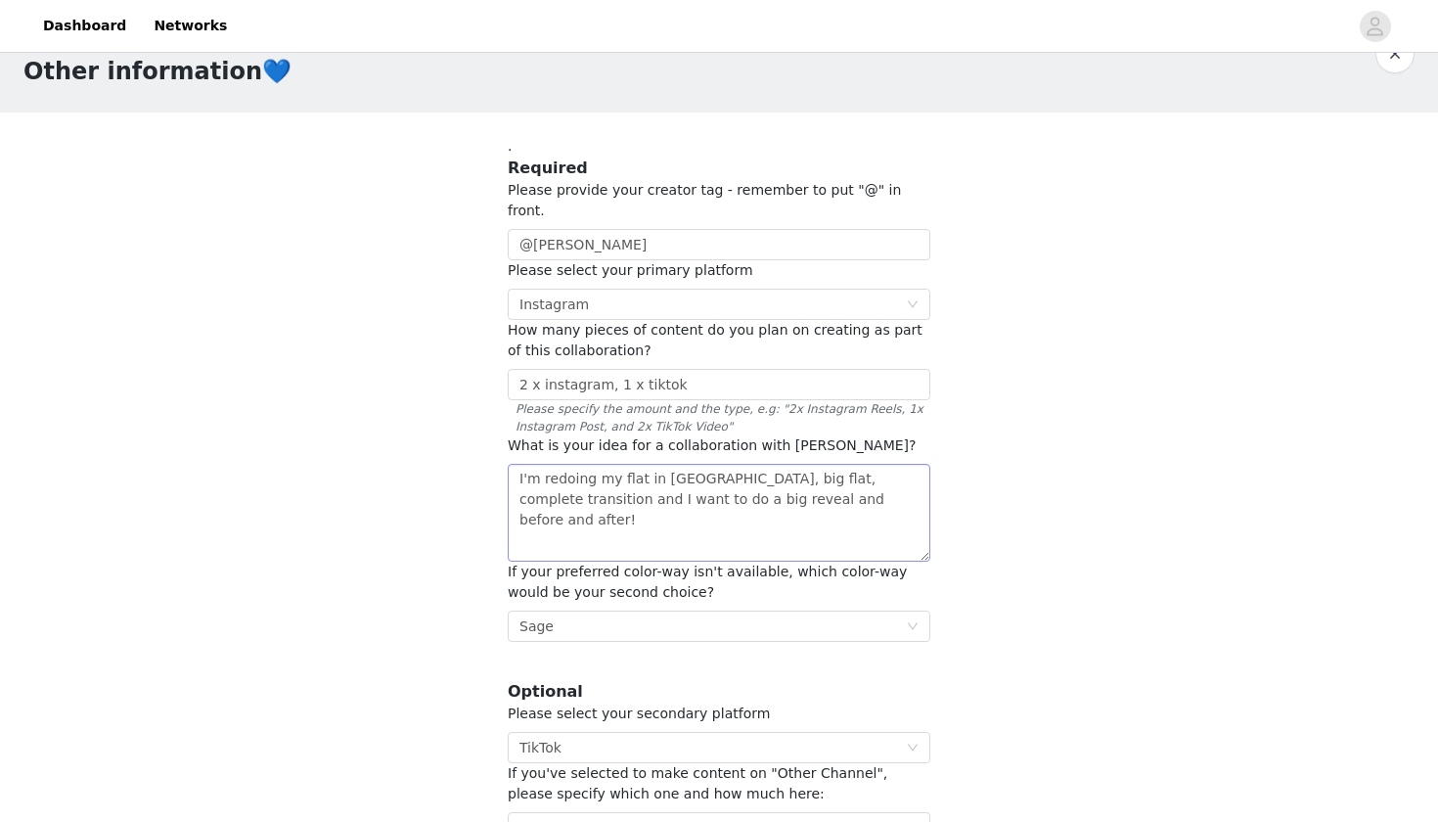
scroll to position [47, 0]
click at [687, 508] on textarea "I'm redoing my flat in [GEOGRAPHIC_DATA], big flat, complete transition and I w…" at bounding box center [719, 512] width 423 height 98
paste textarea "Instagram 2 × Reels: Unboxing & first styling “1-week with OHM” mini review + c…"
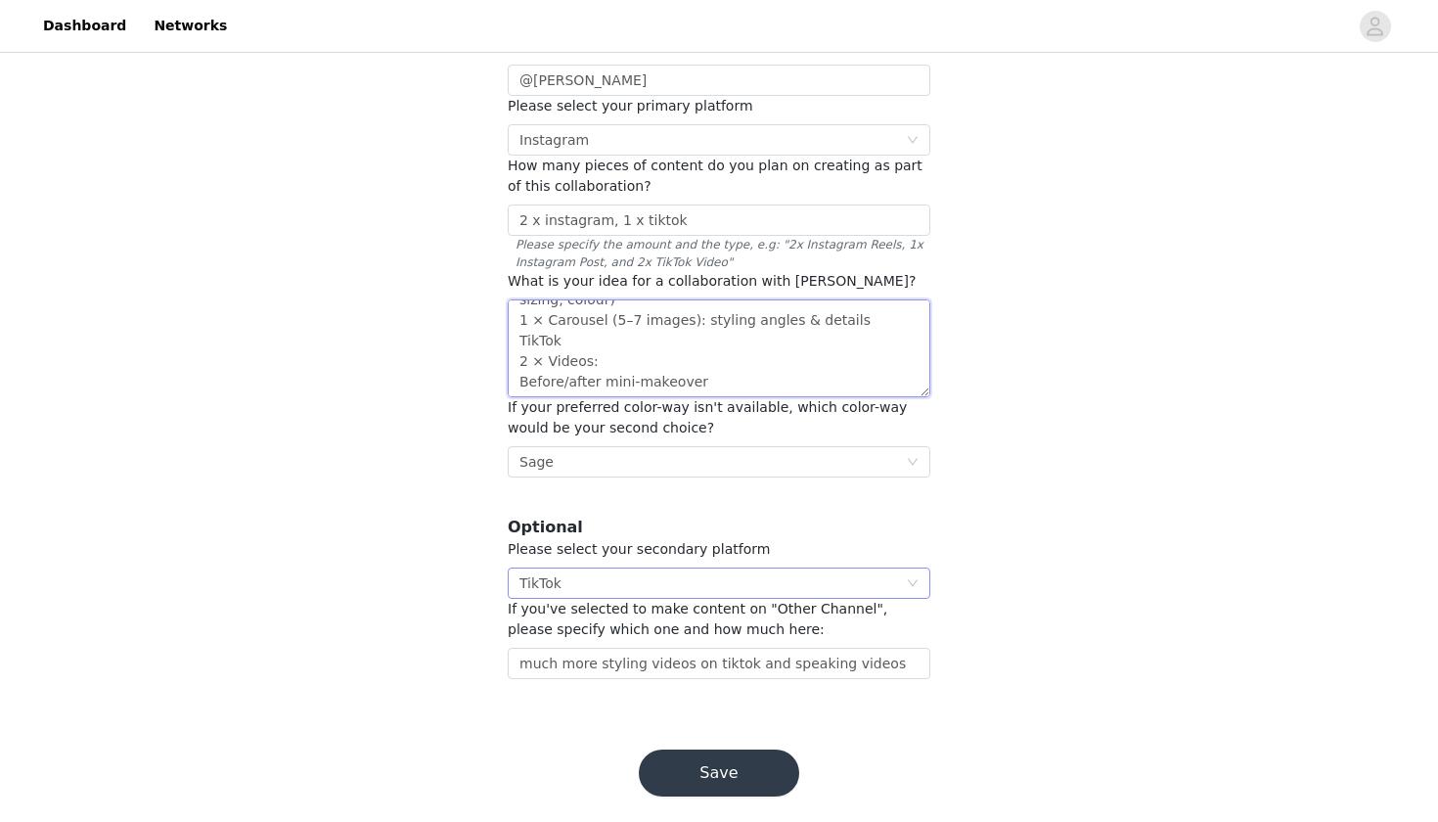
scroll to position [209, 0]
type textarea "I'm redoing my flat in [GEOGRAPHIC_DATA], big flat, complete transition and I w…"
click at [889, 648] on input "much more styling videos on tiktok and speaking videos" at bounding box center [719, 663] width 423 height 31
type input "much more styling videos on tiktok and speaking videos."
click at [732, 750] on button "Save" at bounding box center [719, 773] width 160 height 47
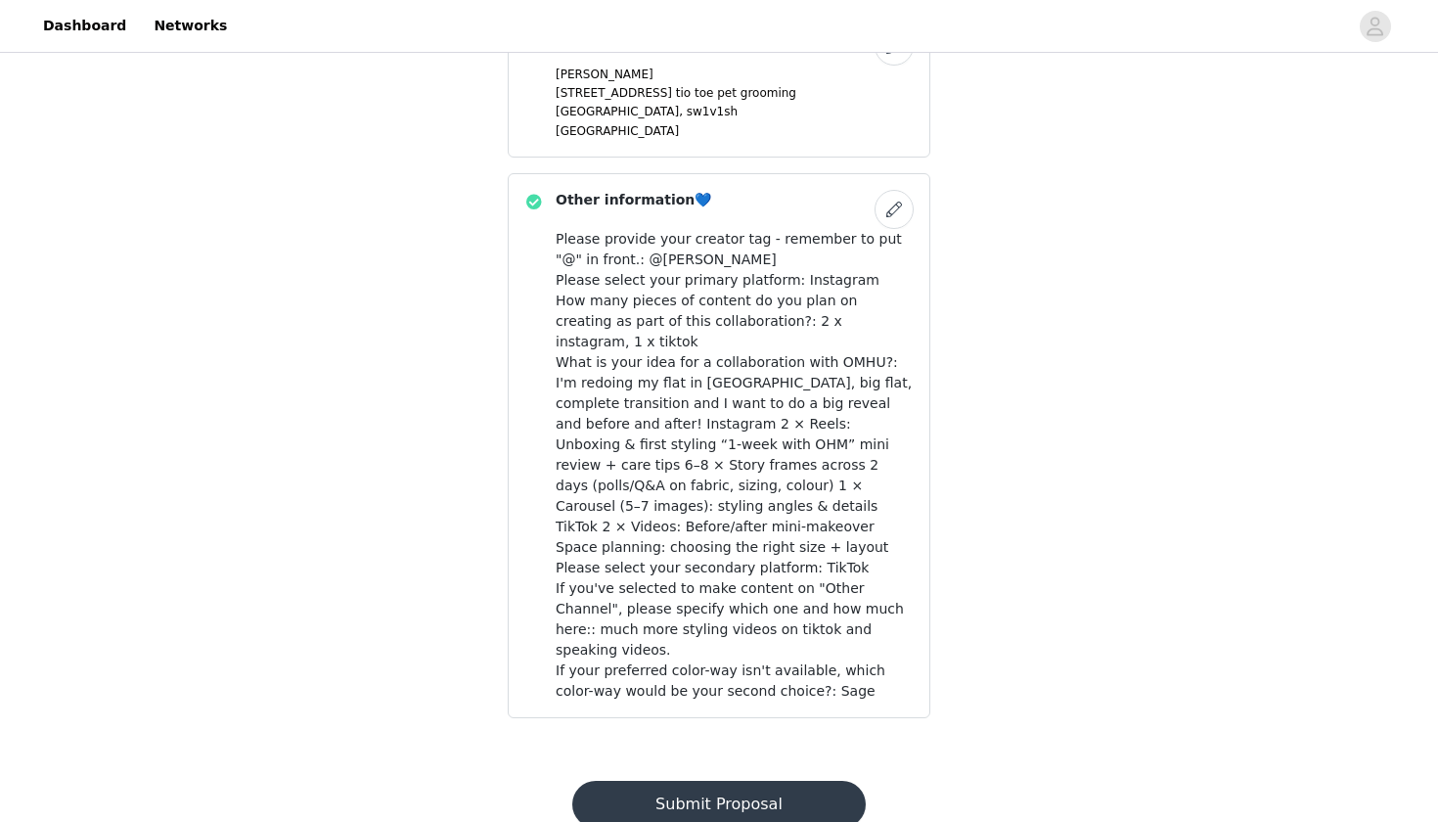
click at [730, 780] on button "Submit Proposal" at bounding box center [718, 803] width 292 height 47
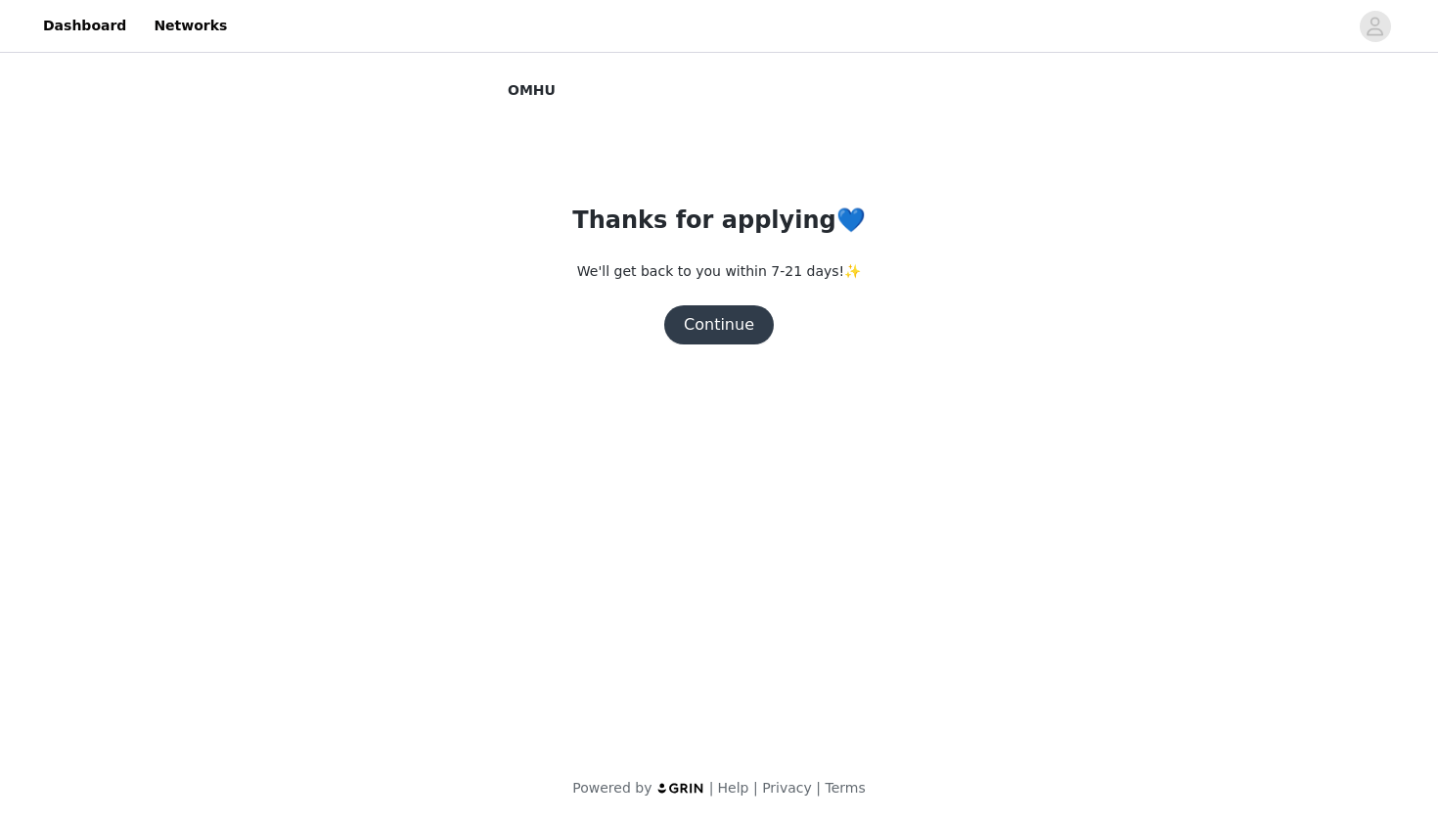
click at [721, 326] on button "Continue" at bounding box center [719, 324] width 110 height 39
